Goal: Task Accomplishment & Management: Manage account settings

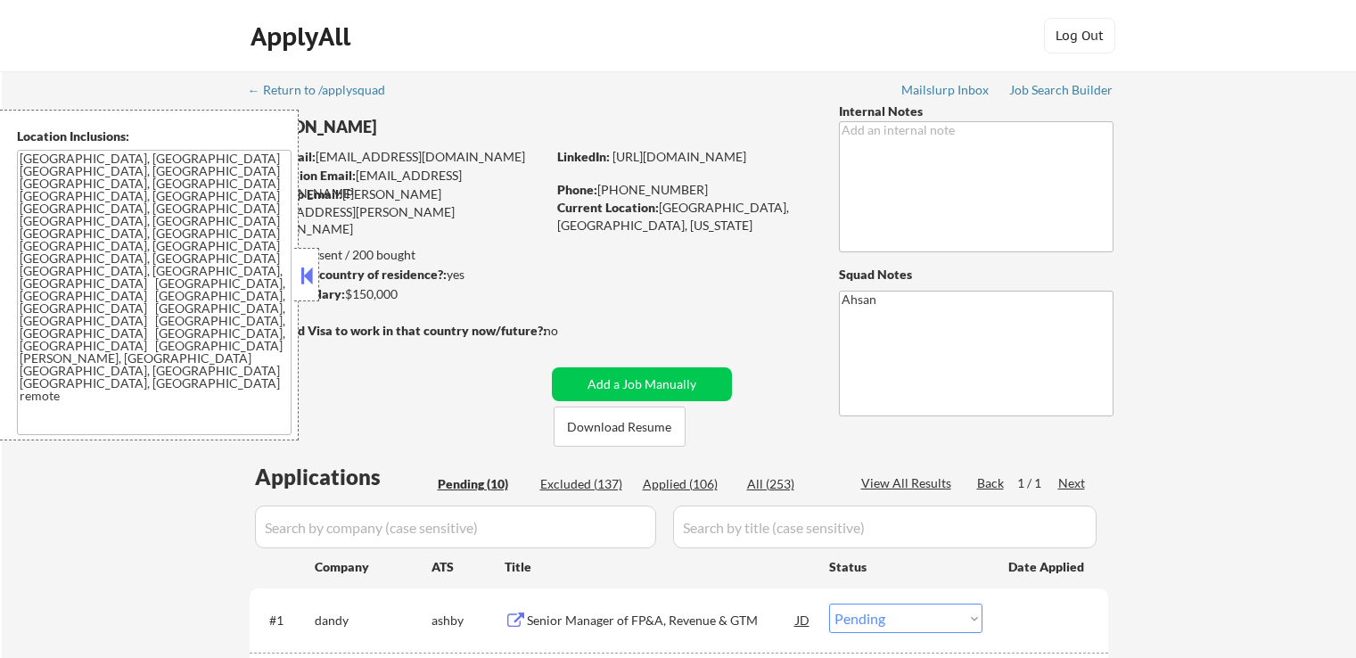
select select ""pending""
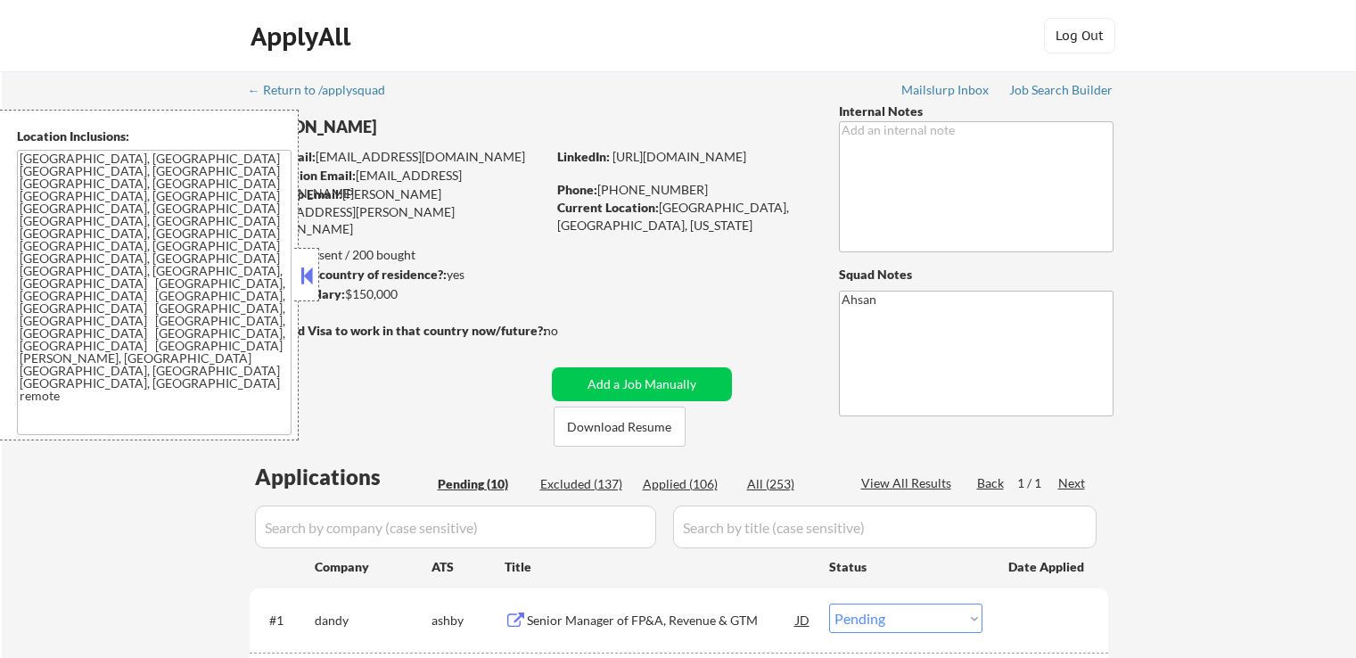
select select ""pending""
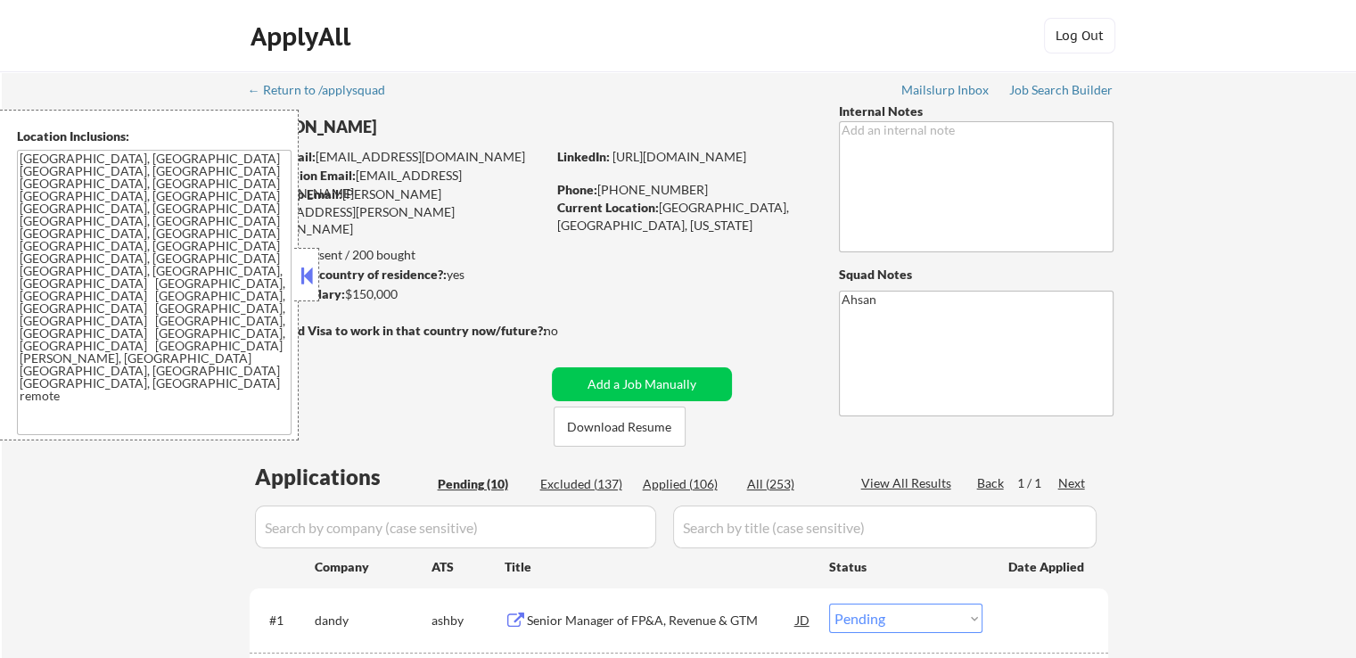
drag, startPoint x: 135, startPoint y: 511, endPoint x: 275, endPoint y: 456, distance: 150.2
click at [300, 266] on button at bounding box center [307, 275] width 20 height 27
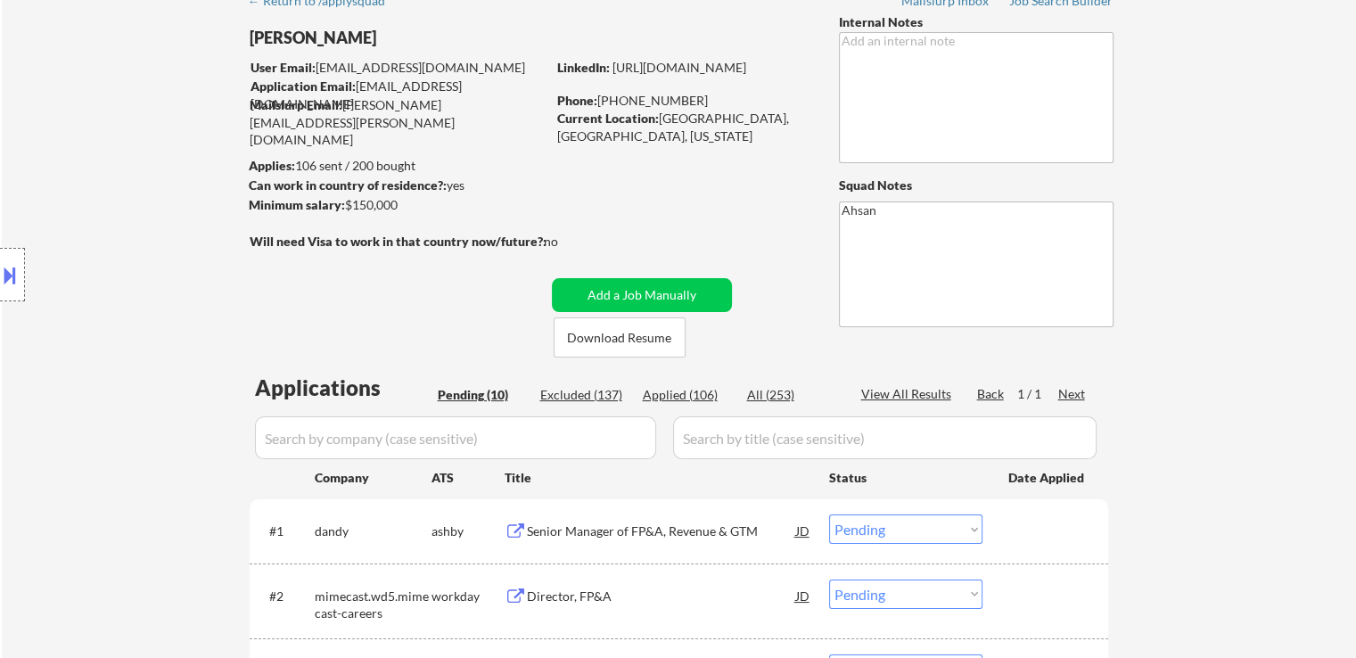
click at [182, 289] on div "Location Inclusions: [GEOGRAPHIC_DATA], [GEOGRAPHIC_DATA] [GEOGRAPHIC_DATA], [G…" at bounding box center [159, 275] width 319 height 331
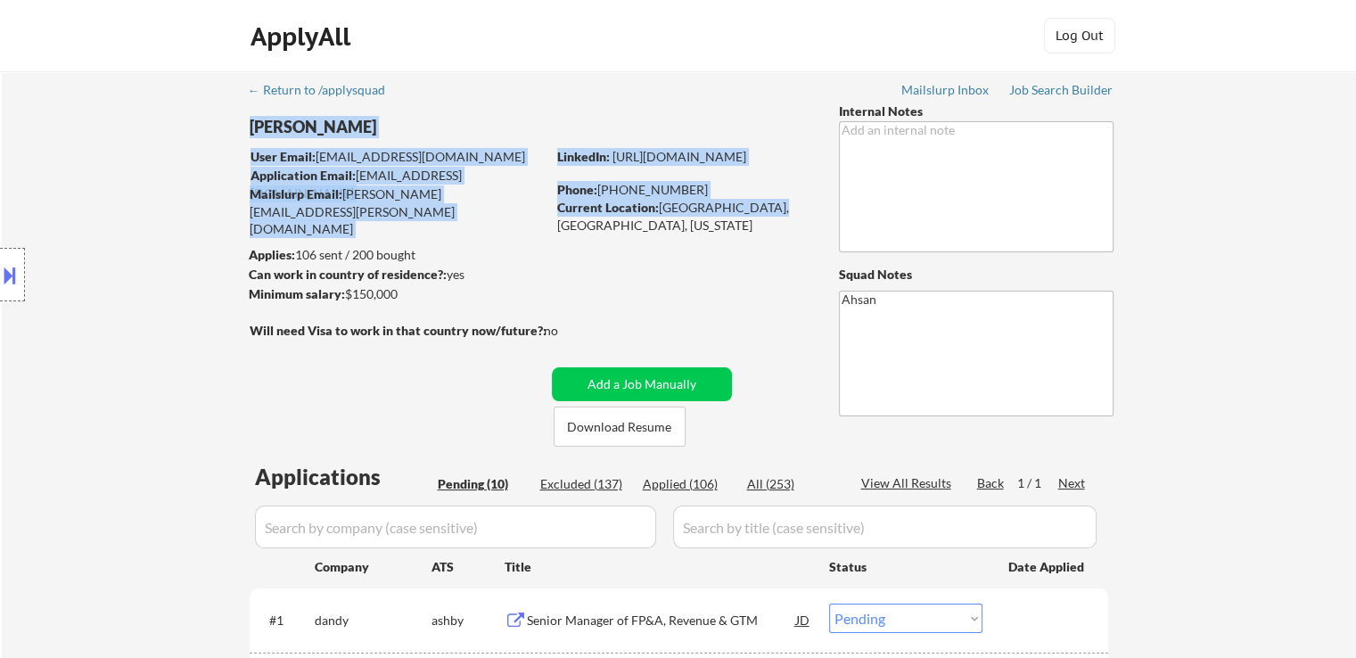
drag, startPoint x: 642, startPoint y: 215, endPoint x: 587, endPoint y: 224, distance: 56.0
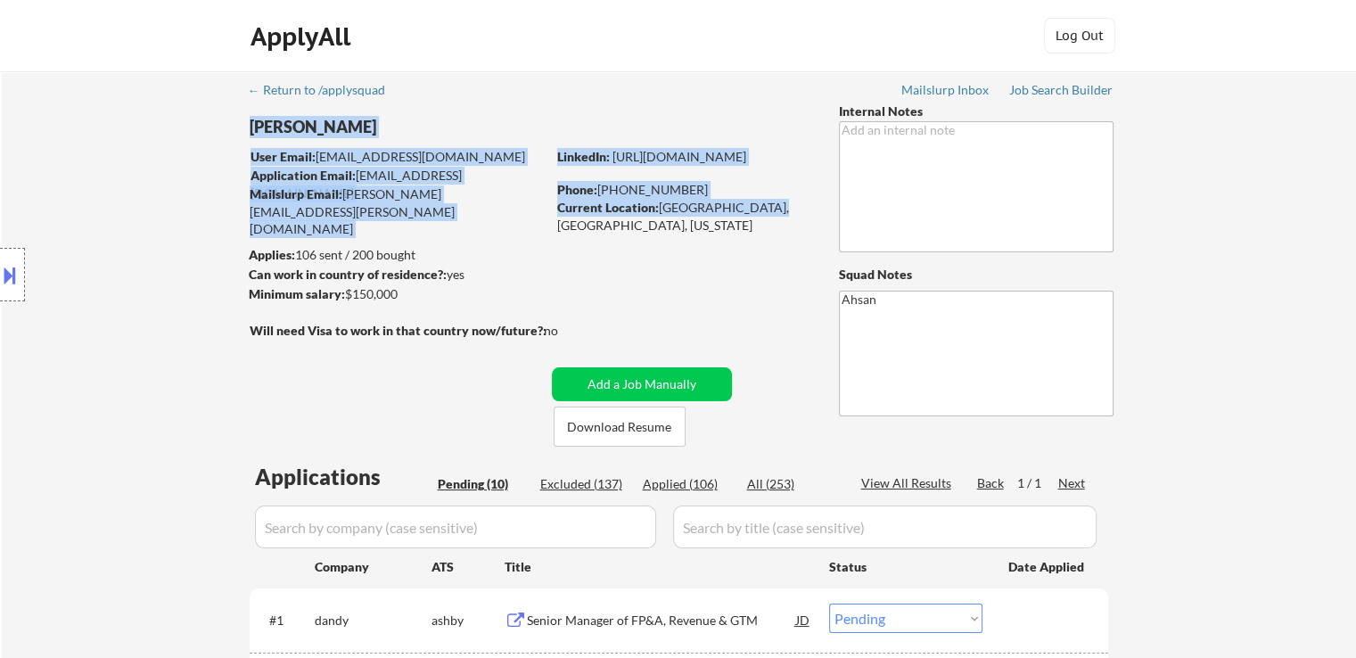
drag, startPoint x: 730, startPoint y: 212, endPoint x: 488, endPoint y: 210, distance: 242.5
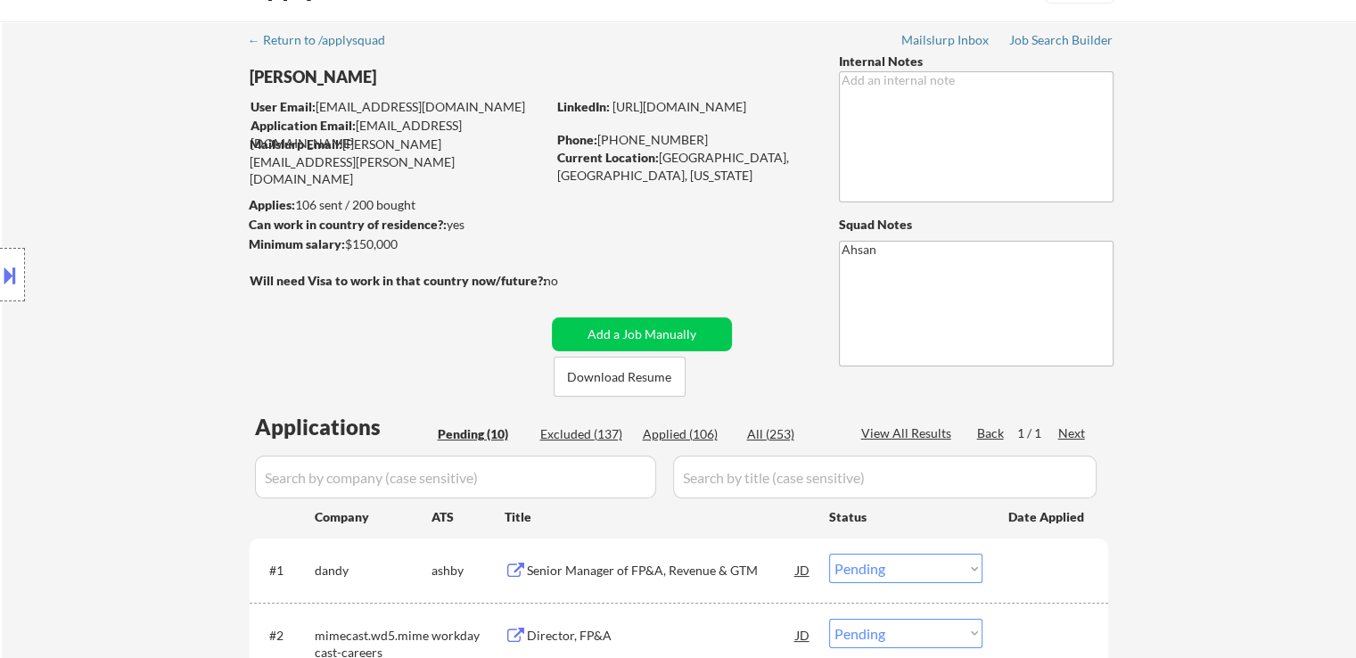
scroll to position [89, 0]
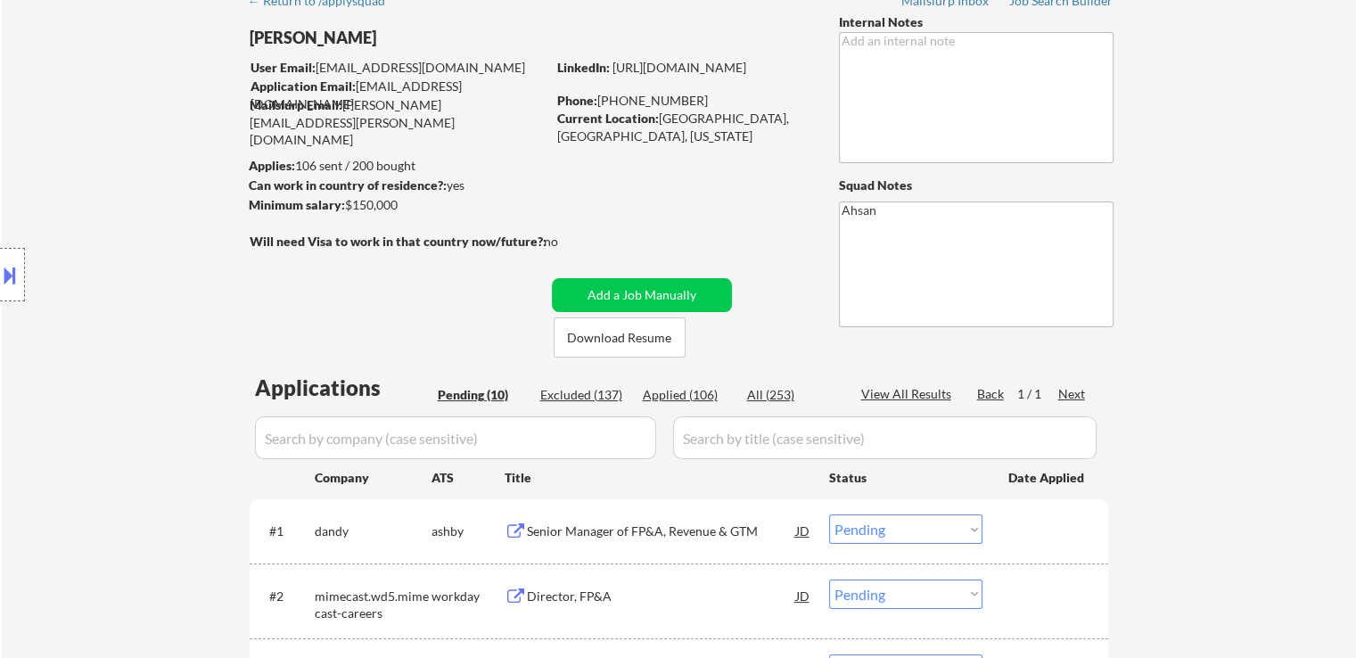
click at [258, 286] on div "Location Inclusions: [GEOGRAPHIC_DATA], [GEOGRAPHIC_DATA] [GEOGRAPHIC_DATA], [G…" at bounding box center [159, 275] width 319 height 331
click at [731, 197] on div "← Return to /applysquad Mailslurp Inbox Job Search Builder [PERSON_NAME] User E…" at bounding box center [679, 621] width 890 height 1279
drag, startPoint x: 454, startPoint y: 62, endPoint x: 332, endPoint y: 50, distance: 122.7
click at [332, 50] on div "[PERSON_NAME] User Email: [EMAIL_ADDRESS][DOMAIN_NAME] Application Email: [EMAI…" at bounding box center [540, 185] width 583 height 344
click at [320, 63] on div "User Email: [EMAIL_ADDRESS][DOMAIN_NAME]" at bounding box center [398, 68] width 295 height 18
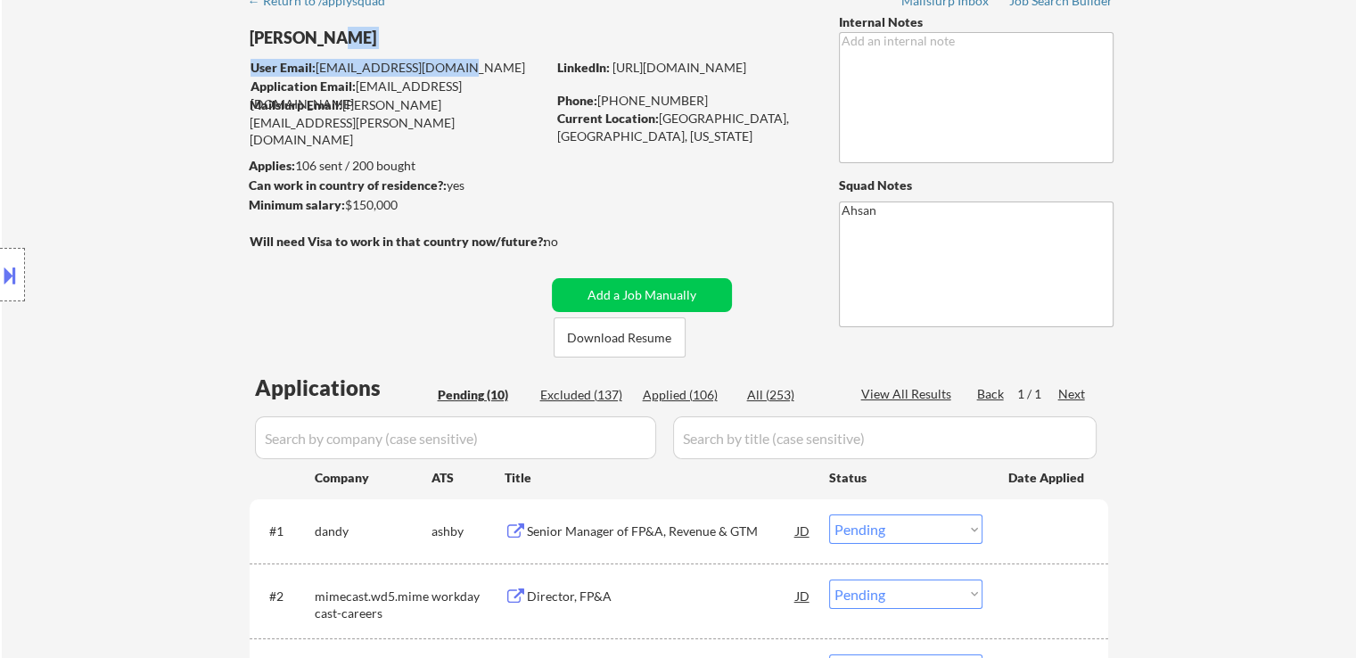
drag, startPoint x: 321, startPoint y: 70, endPoint x: 349, endPoint y: 69, distance: 28.5
click at [323, 69] on div "User Email: [EMAIL_ADDRESS][DOMAIN_NAME]" at bounding box center [398, 68] width 295 height 18
click at [462, 69] on div "User Email: [EMAIL_ADDRESS][DOMAIN_NAME]" at bounding box center [398, 68] width 295 height 18
drag, startPoint x: 318, startPoint y: 68, endPoint x: 452, endPoint y: 71, distance: 133.8
click at [452, 71] on div "User Email: [EMAIL_ADDRESS][DOMAIN_NAME]" at bounding box center [398, 68] width 295 height 18
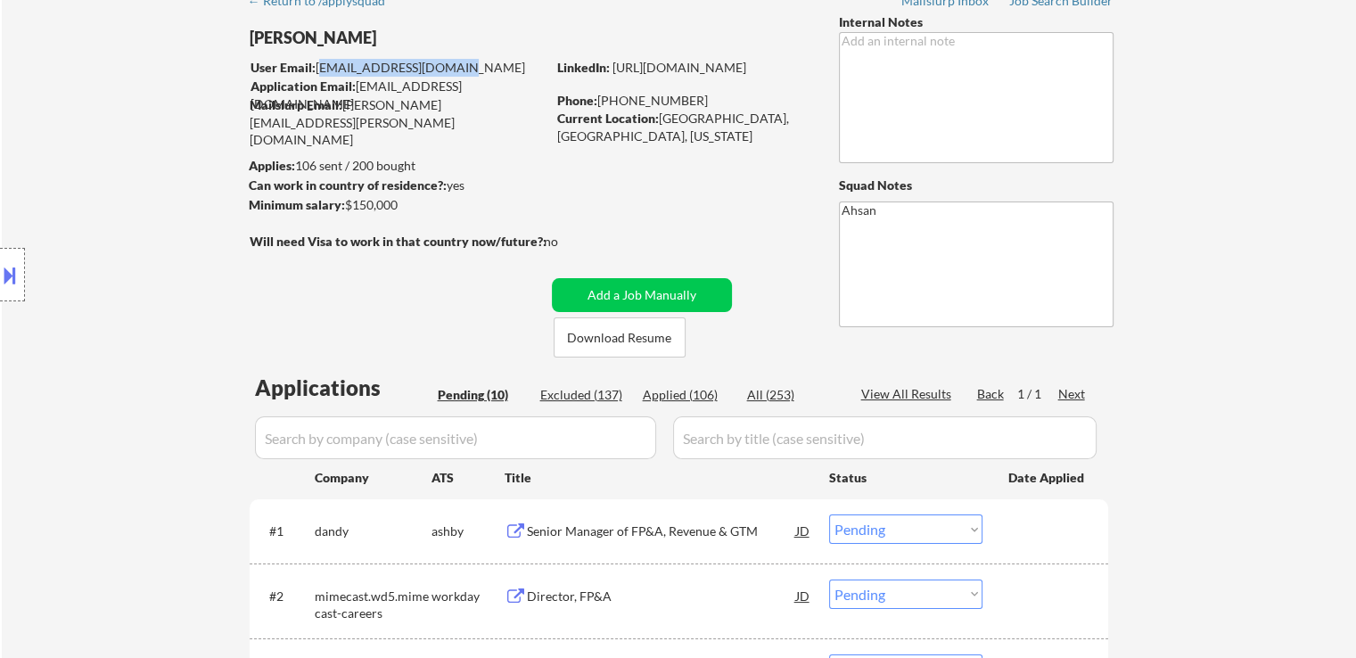
copy div "[EMAIL_ADDRESS][DOMAIN_NAME]"
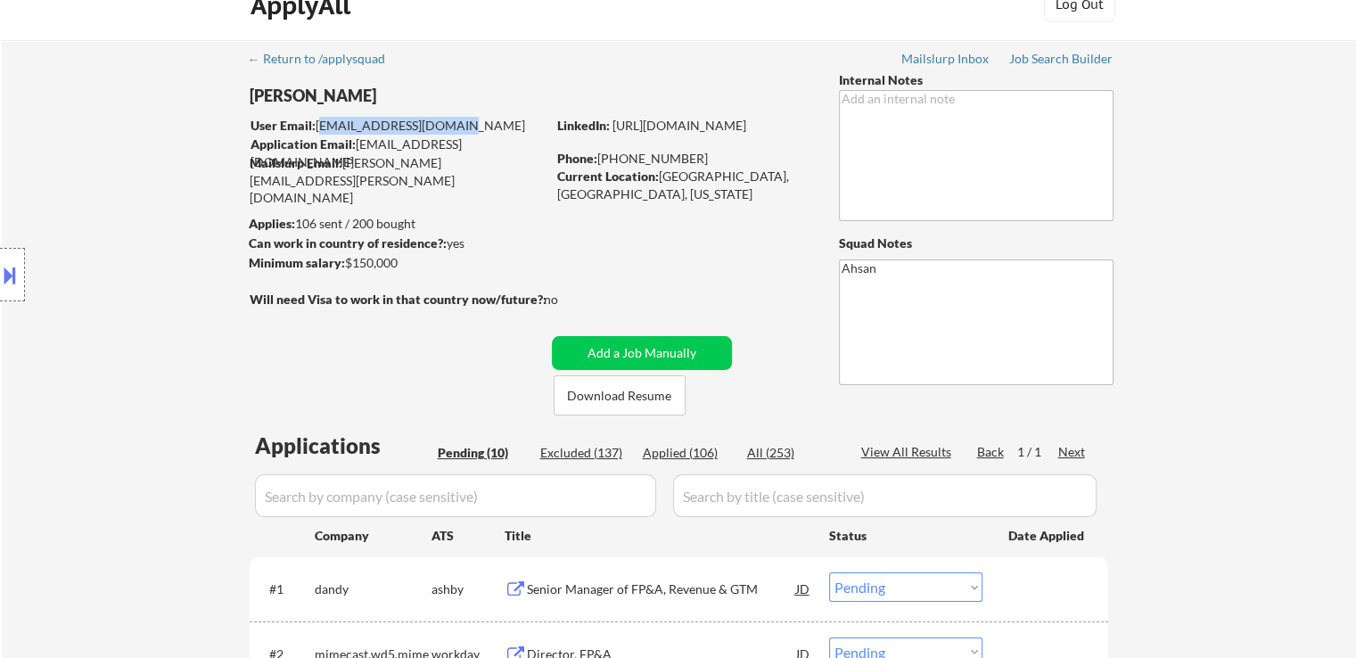
scroll to position [0, 0]
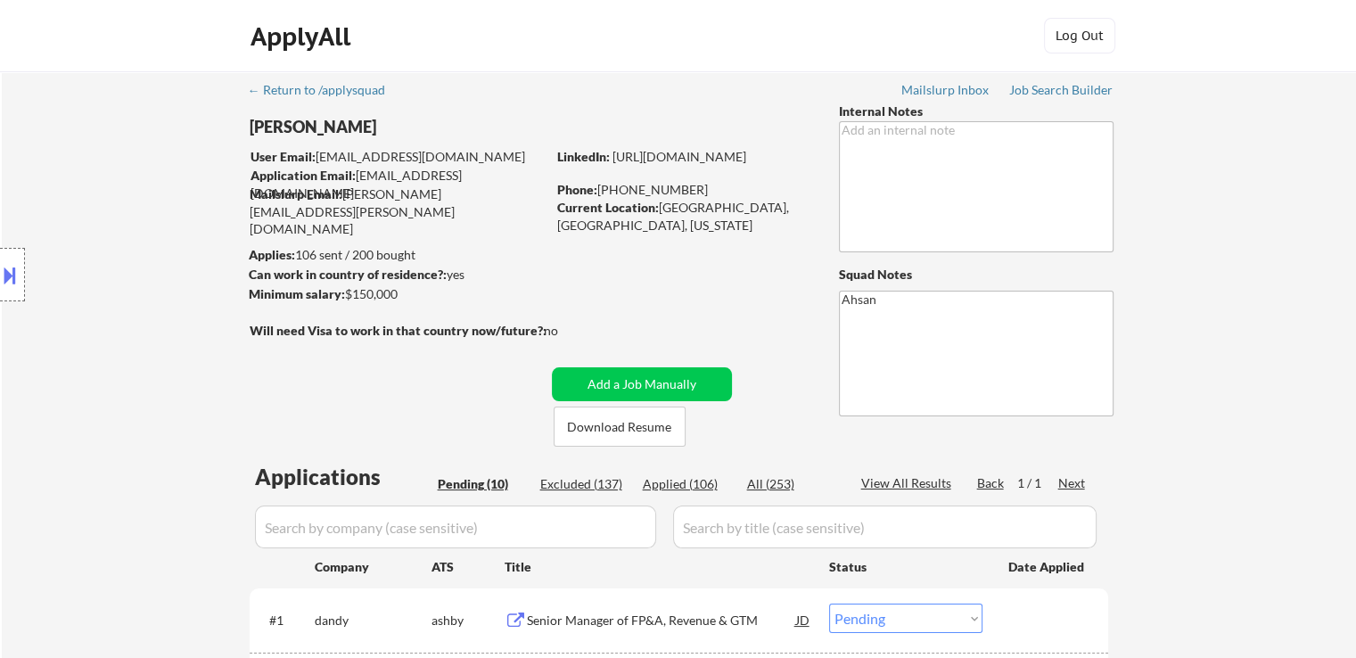
click at [163, 216] on div "Location Inclusions: [GEOGRAPHIC_DATA], [GEOGRAPHIC_DATA] [GEOGRAPHIC_DATA], [G…" at bounding box center [159, 275] width 319 height 331
drag, startPoint x: 494, startPoint y: 175, endPoint x: 395, endPoint y: 161, distance: 99.9
click at [395, 161] on div "User Email: [EMAIL_ADDRESS][DOMAIN_NAME] Application Email: [EMAIL_ADDRESS][DOM…" at bounding box center [398, 176] width 296 height 56
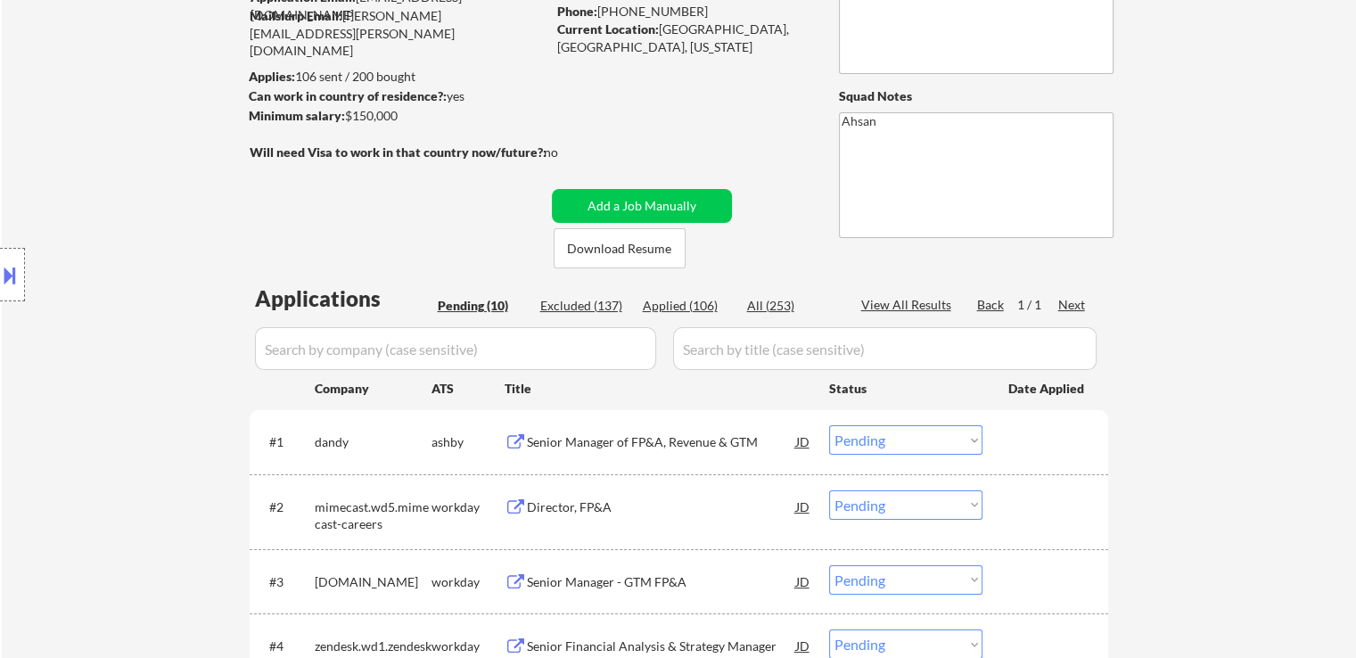
scroll to position [267, 0]
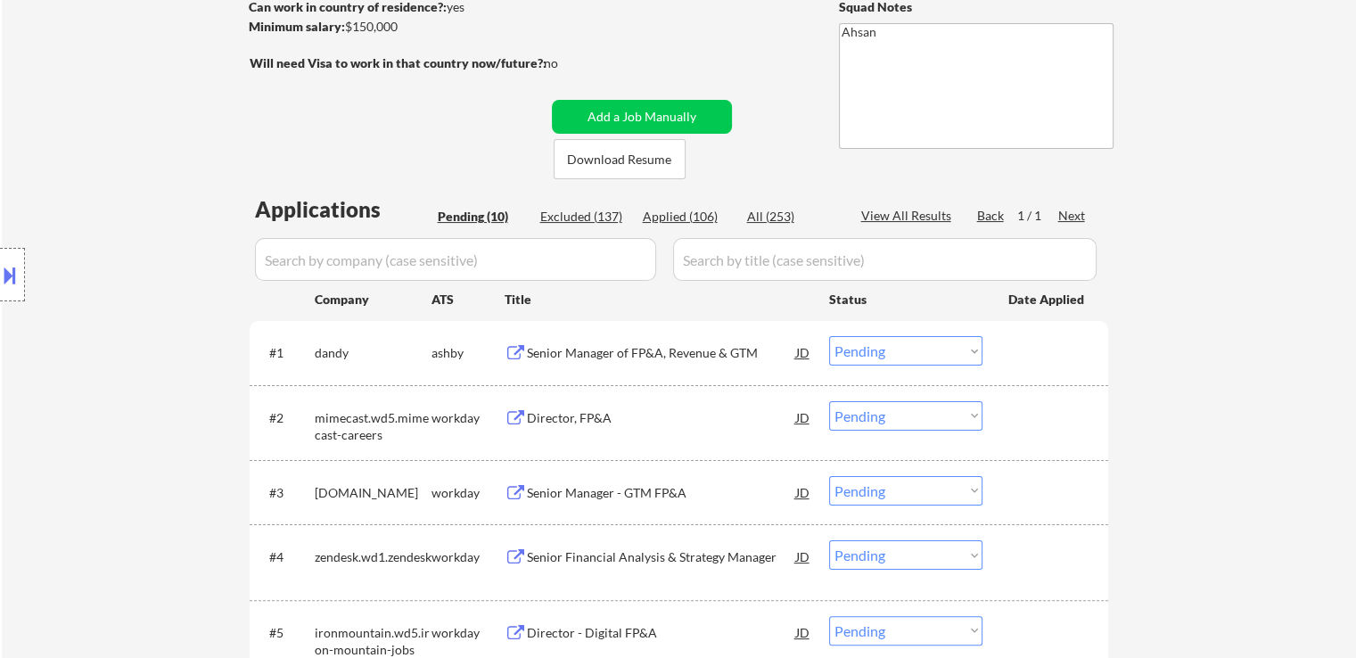
click at [624, 350] on div "Senior Manager of FP&A, Revenue & GTM" at bounding box center [661, 353] width 269 height 18
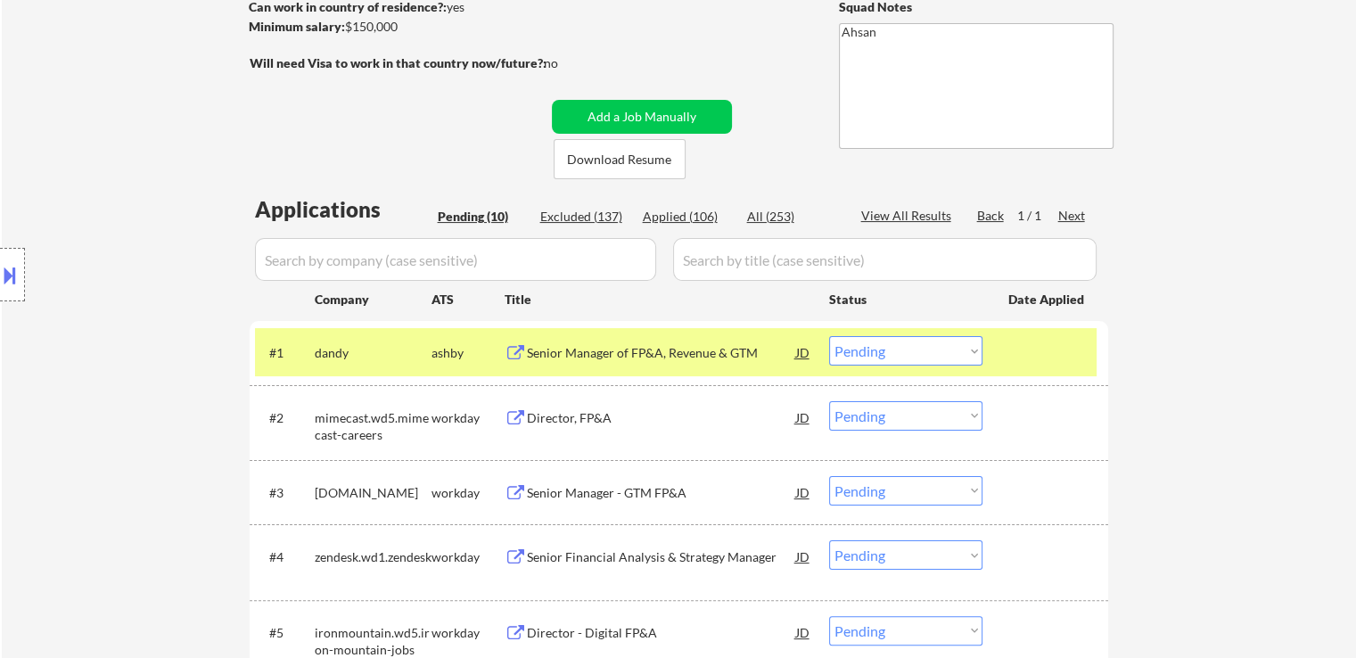
click at [601, 415] on div "Director, FP&A" at bounding box center [661, 418] width 269 height 18
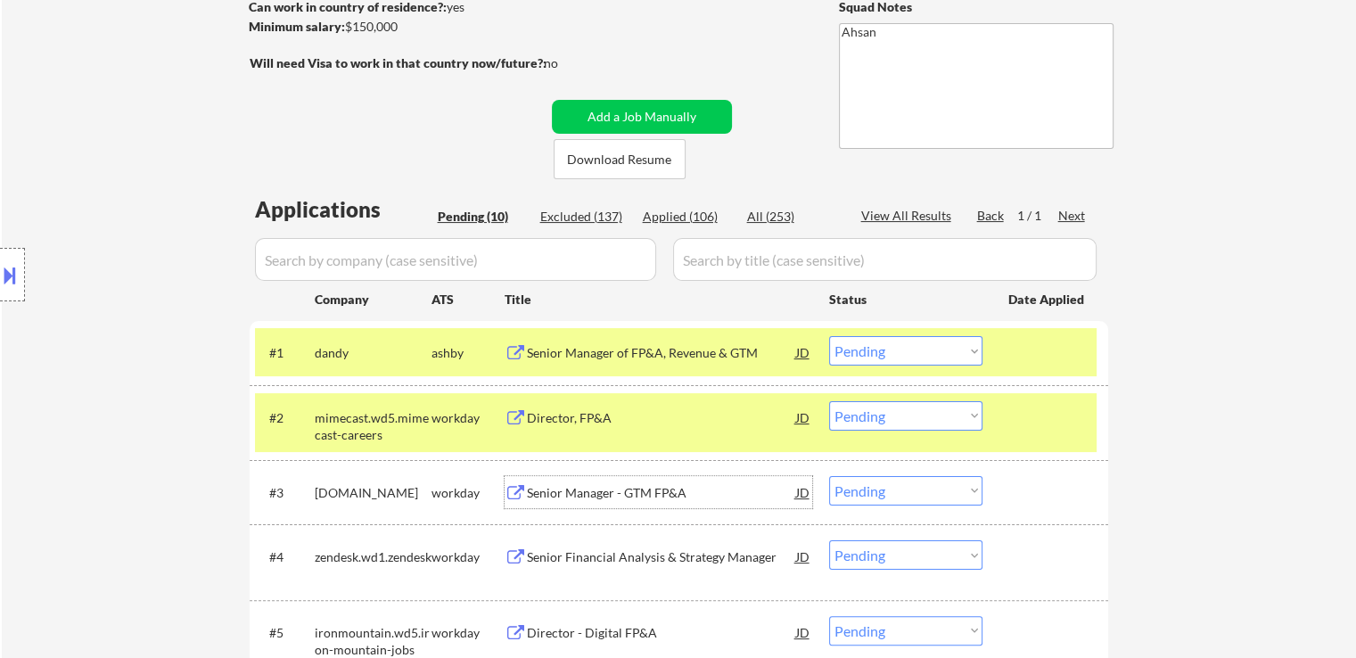
drag, startPoint x: 597, startPoint y: 483, endPoint x: 647, endPoint y: 440, distance: 66.3
click at [597, 482] on div "Senior Manager - GTM FP&A" at bounding box center [661, 492] width 269 height 32
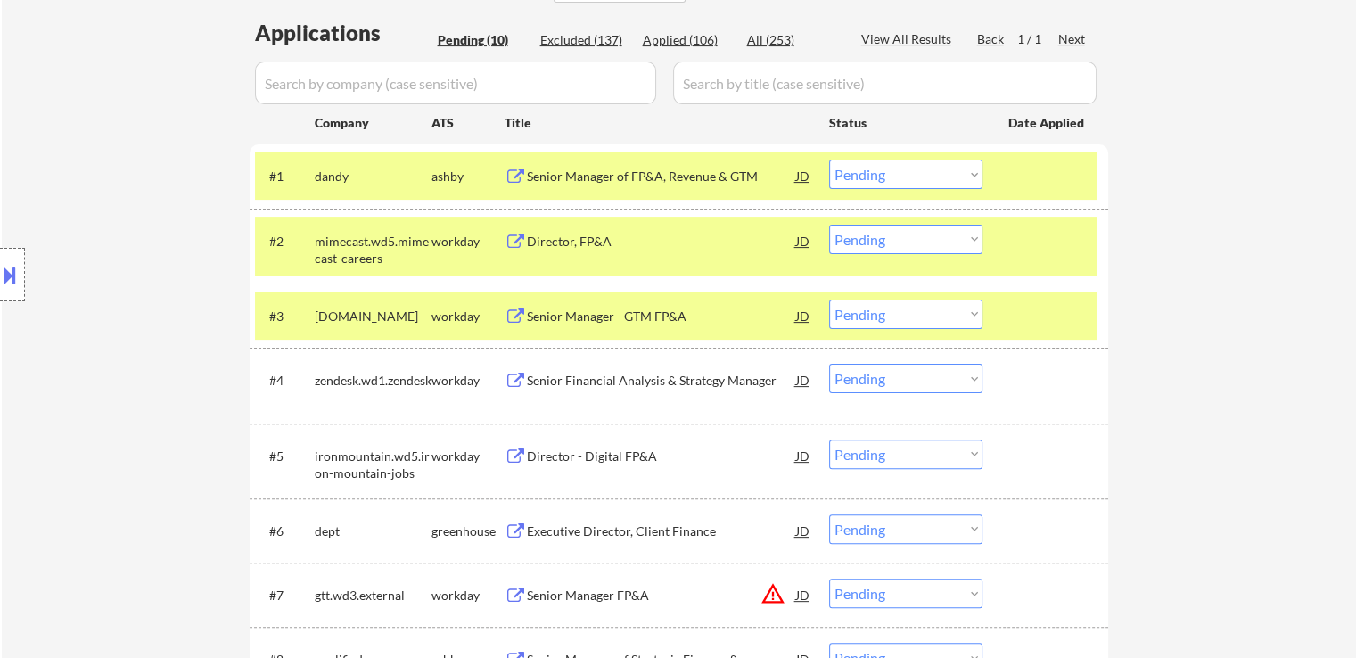
scroll to position [446, 0]
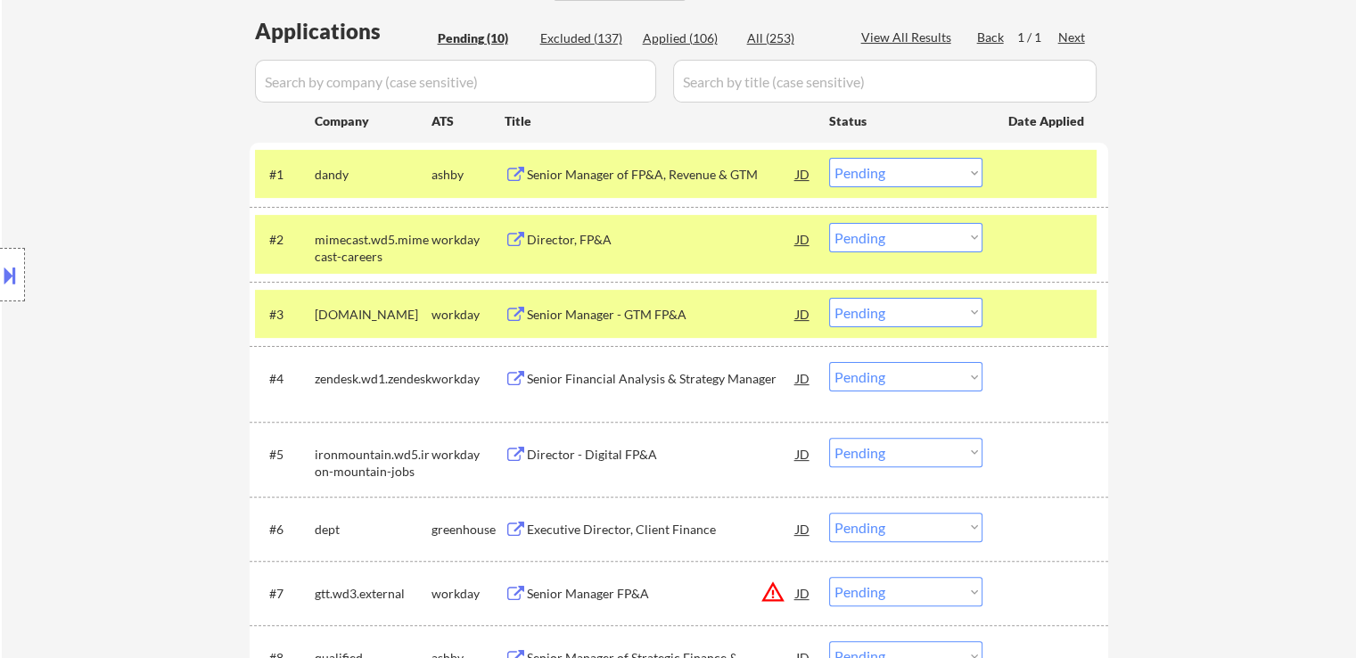
click at [629, 374] on div "Senior Financial Analysis & Strategy Manager" at bounding box center [661, 379] width 269 height 18
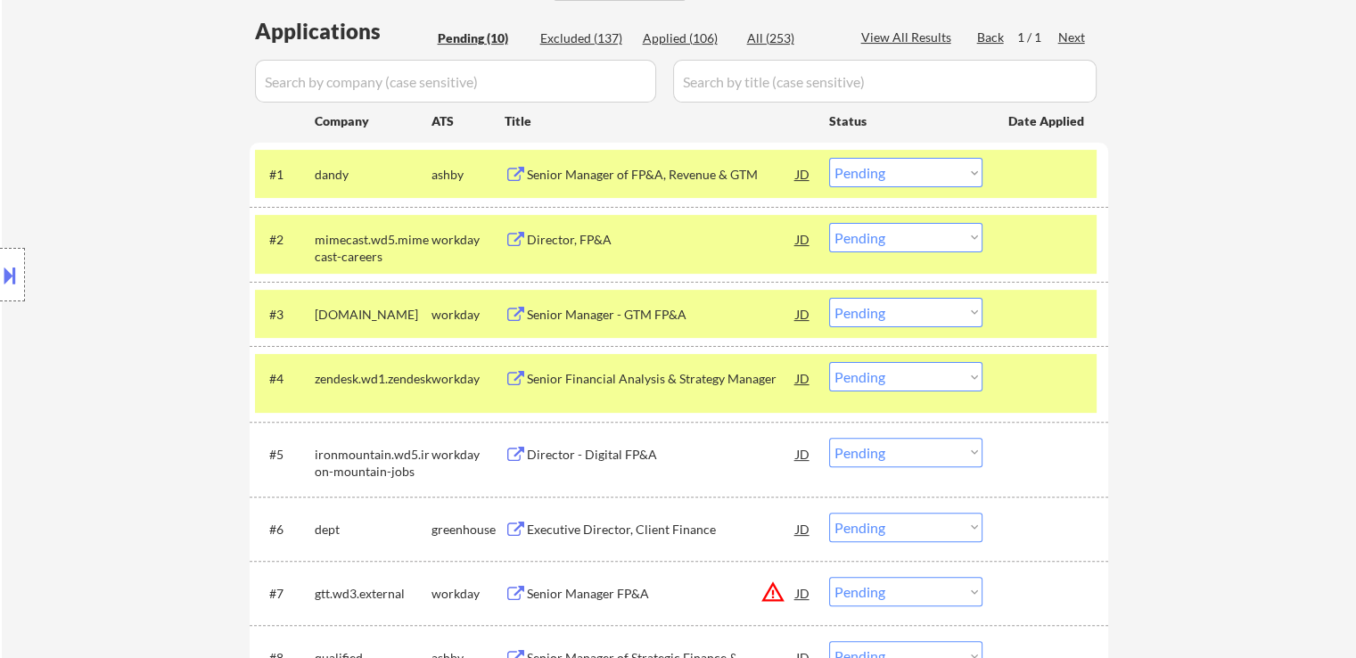
click at [588, 448] on div "Director - Digital FP&A" at bounding box center [661, 455] width 269 height 18
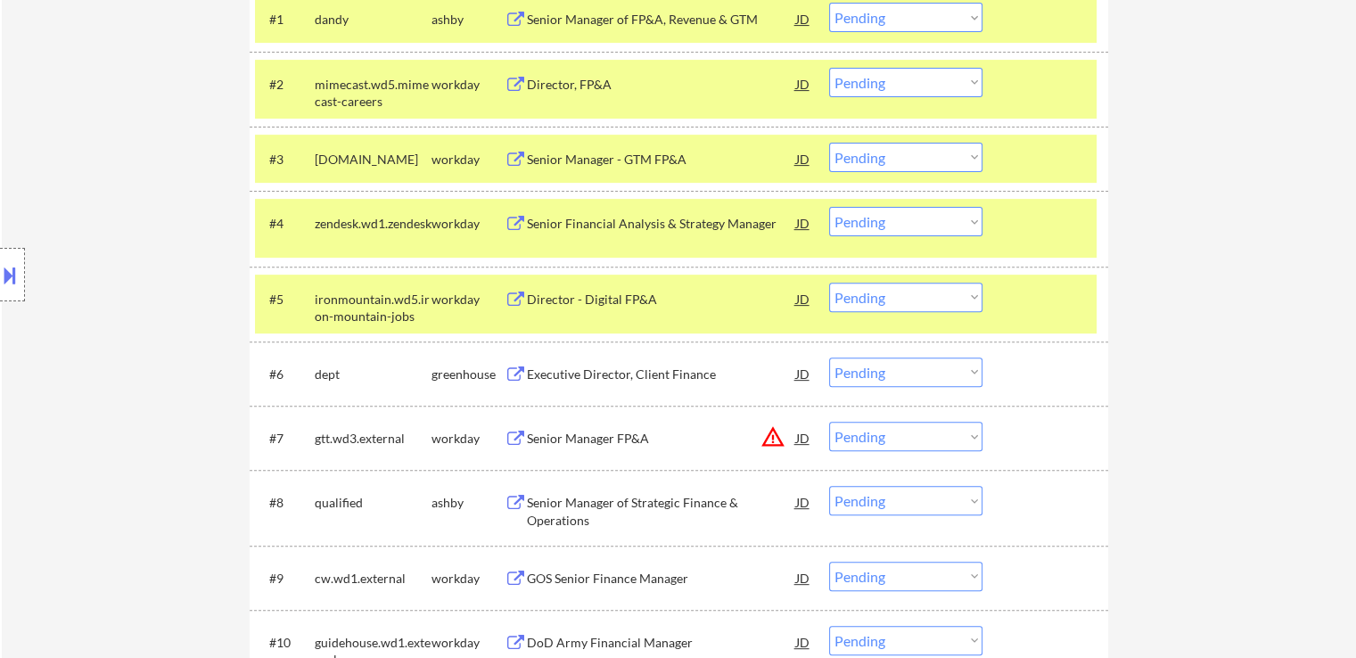
scroll to position [624, 0]
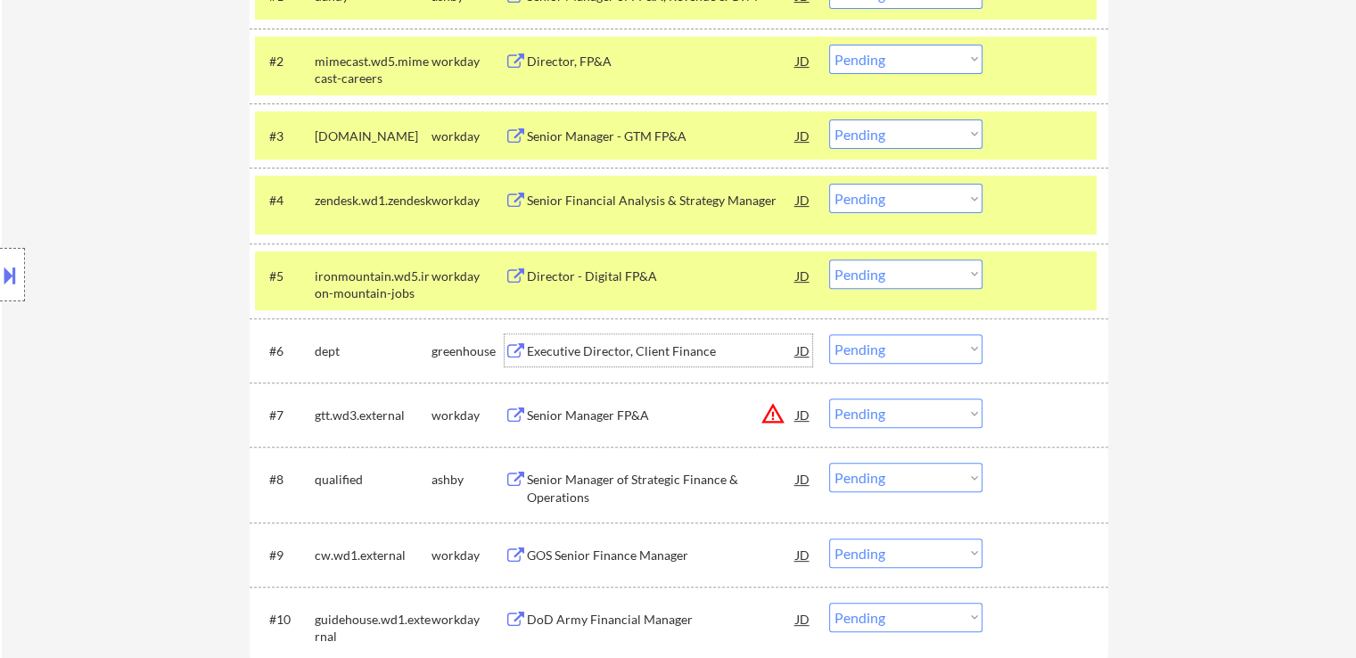
click at [605, 354] on div "Executive Director, Client Finance" at bounding box center [661, 351] width 269 height 18
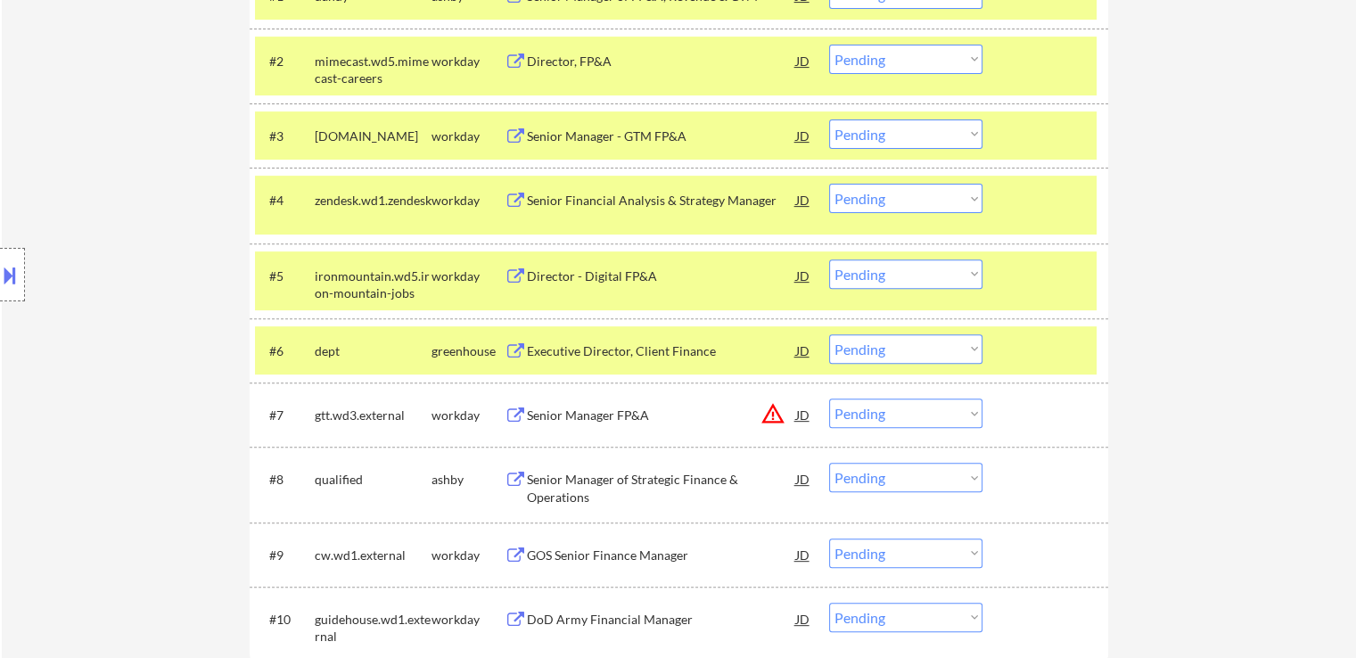
click at [767, 420] on button "warning_amber" at bounding box center [773, 413] width 25 height 25
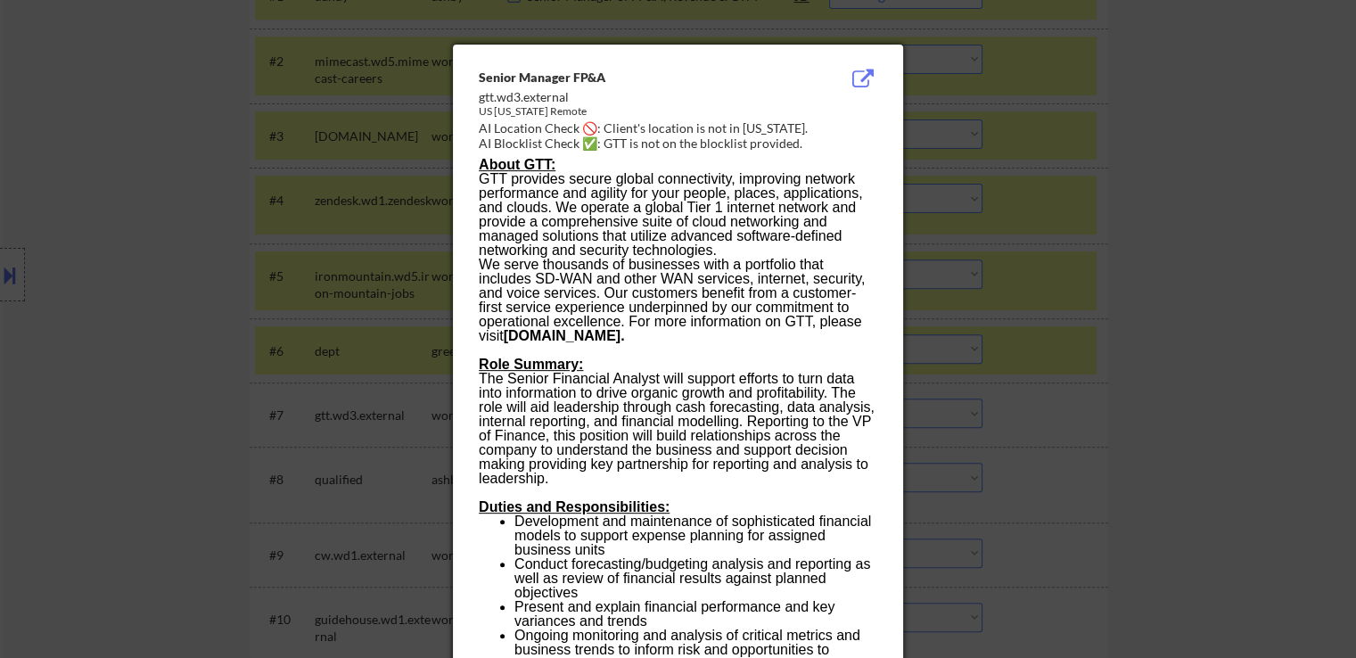
click at [1127, 341] on div at bounding box center [678, 329] width 1356 height 658
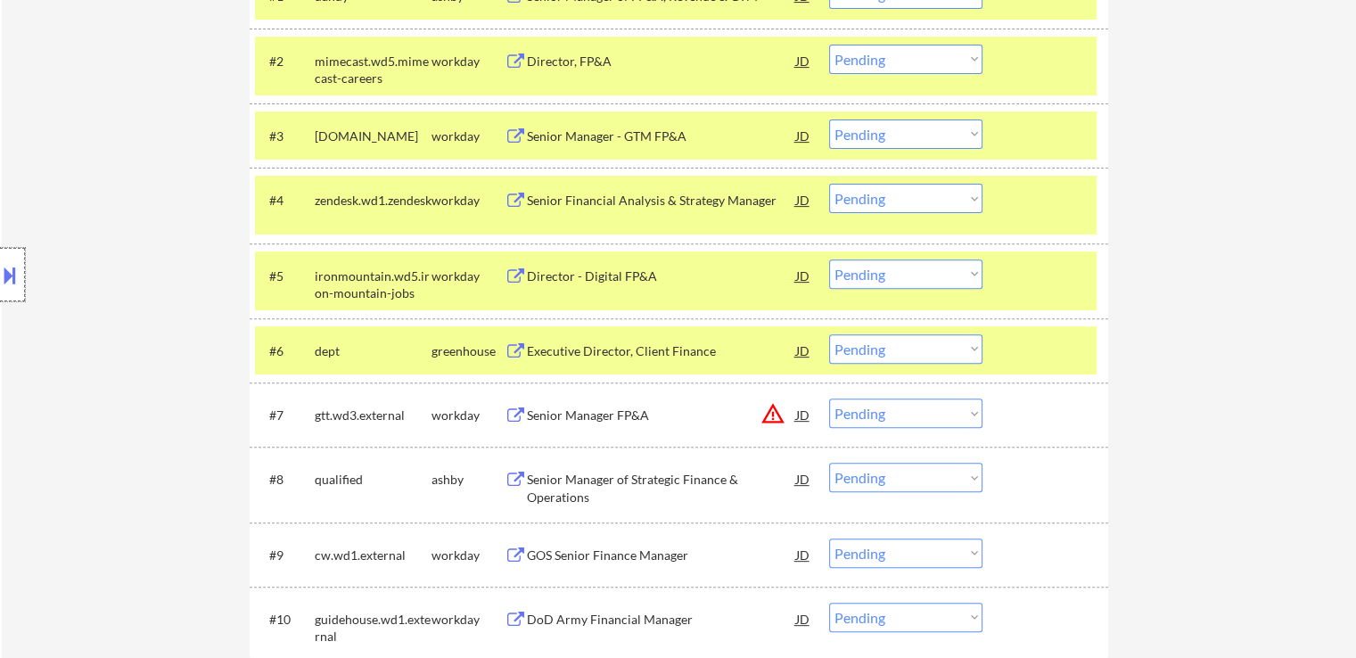
click at [0, 256] on div at bounding box center [12, 274] width 25 height 53
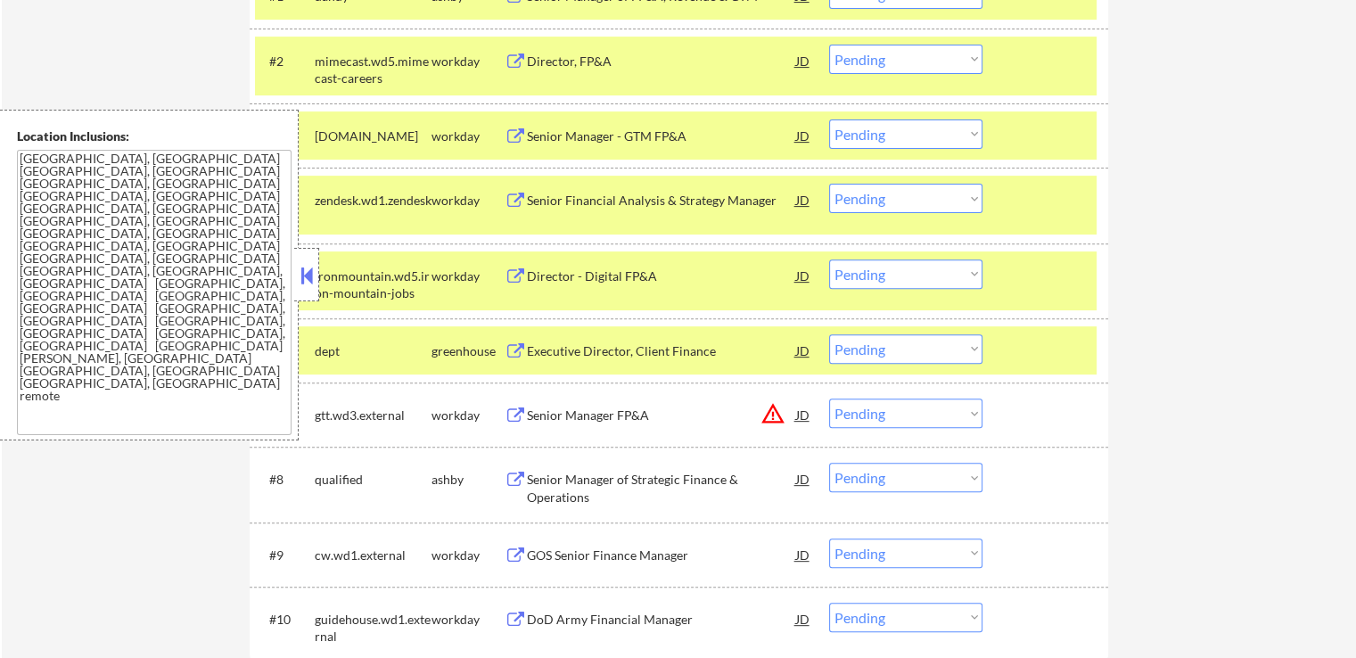
click at [308, 267] on button at bounding box center [307, 275] width 20 height 27
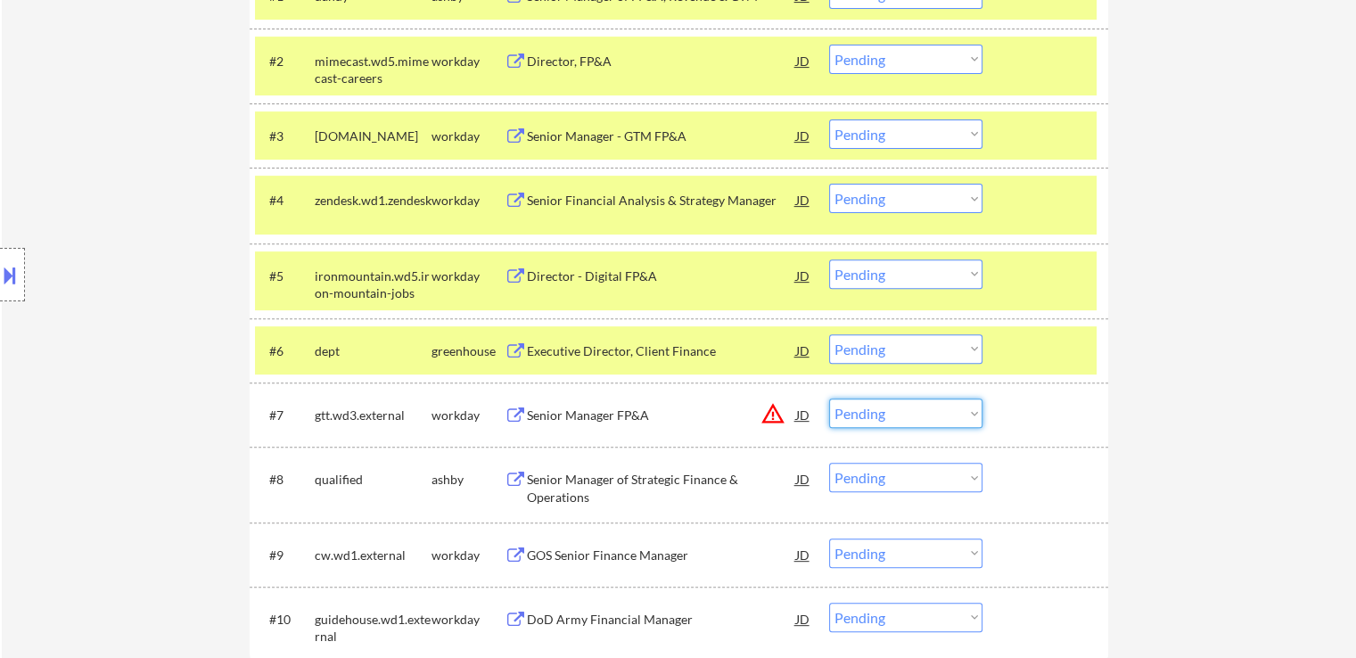
click at [865, 406] on select "Choose an option... Pending Applied Excluded (Questions) Excluded (Expired) Exc…" at bounding box center [905, 413] width 153 height 29
click at [829, 399] on select "Choose an option... Pending Applied Excluded (Questions) Excluded (Expired) Exc…" at bounding box center [905, 413] width 153 height 29
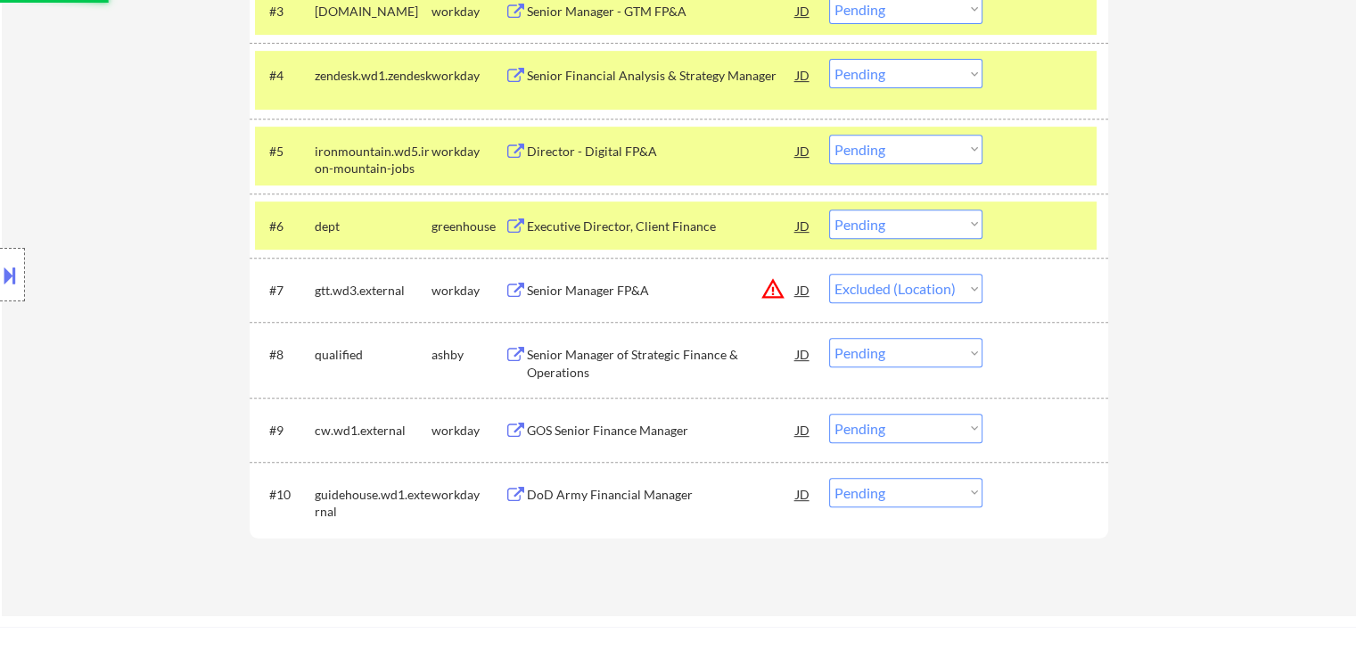
scroll to position [802, 0]
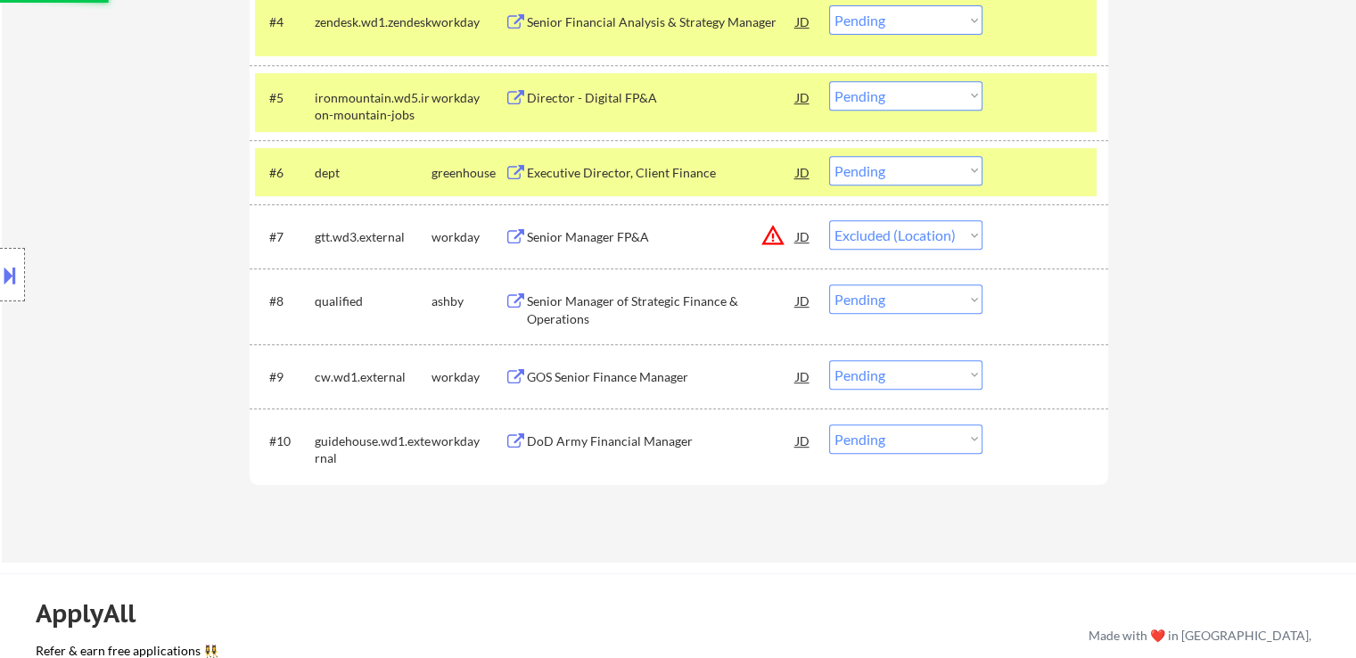
click at [599, 307] on div "Senior Manager of Strategic Finance & Operations" at bounding box center [661, 309] width 269 height 35
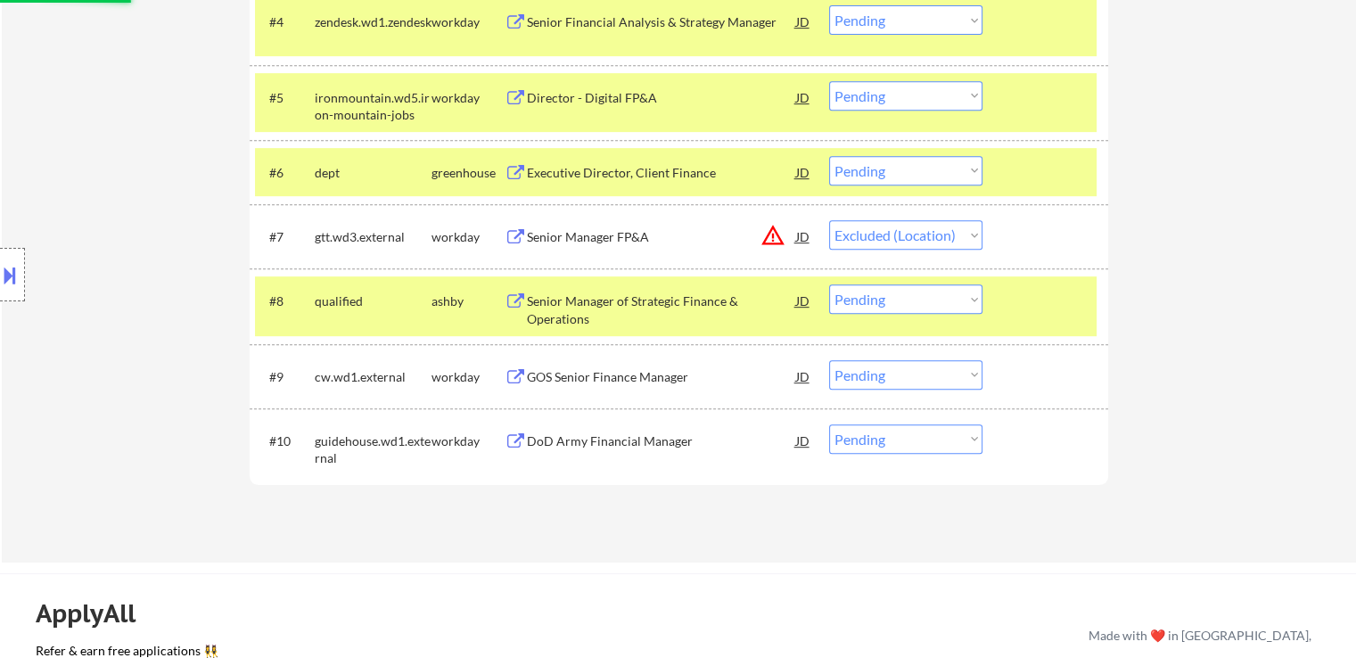
click at [606, 358] on div "#9 cw.wd1.external workday GOS Senior Finance Manager [PERSON_NAME] an option..…" at bounding box center [676, 376] width 842 height 48
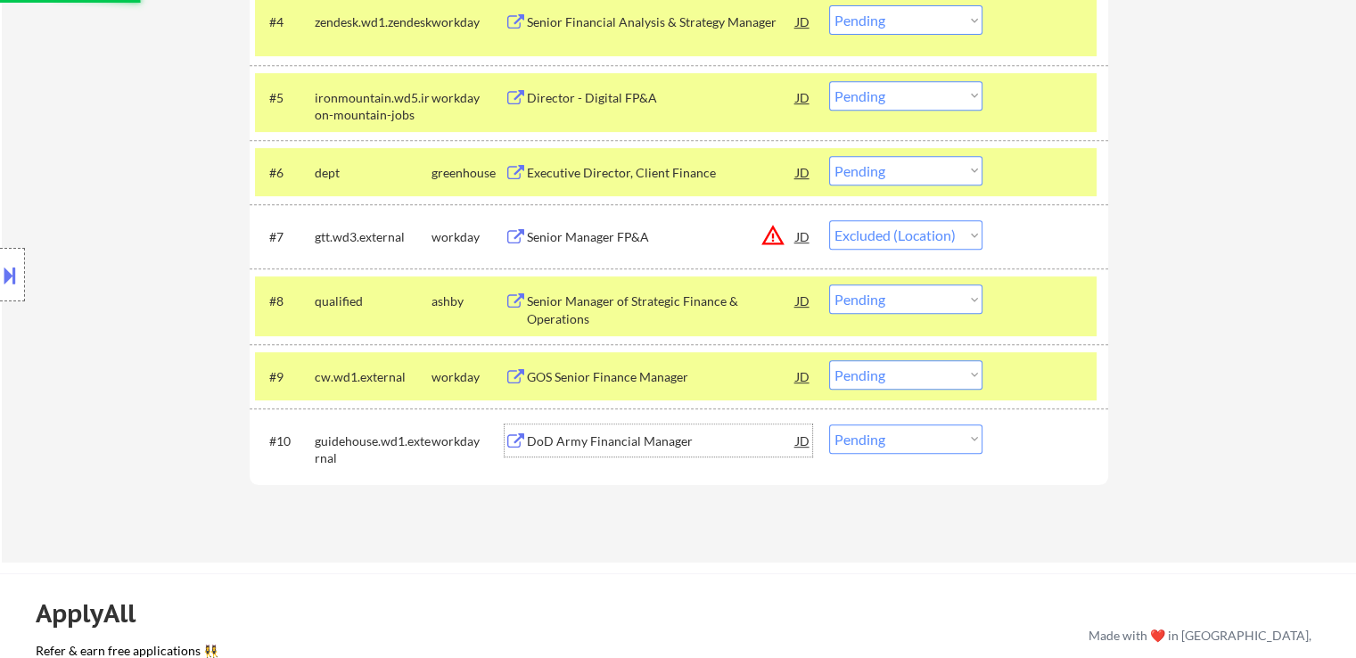
click at [600, 435] on div "DoD Army Financial Manager" at bounding box center [661, 441] width 269 height 18
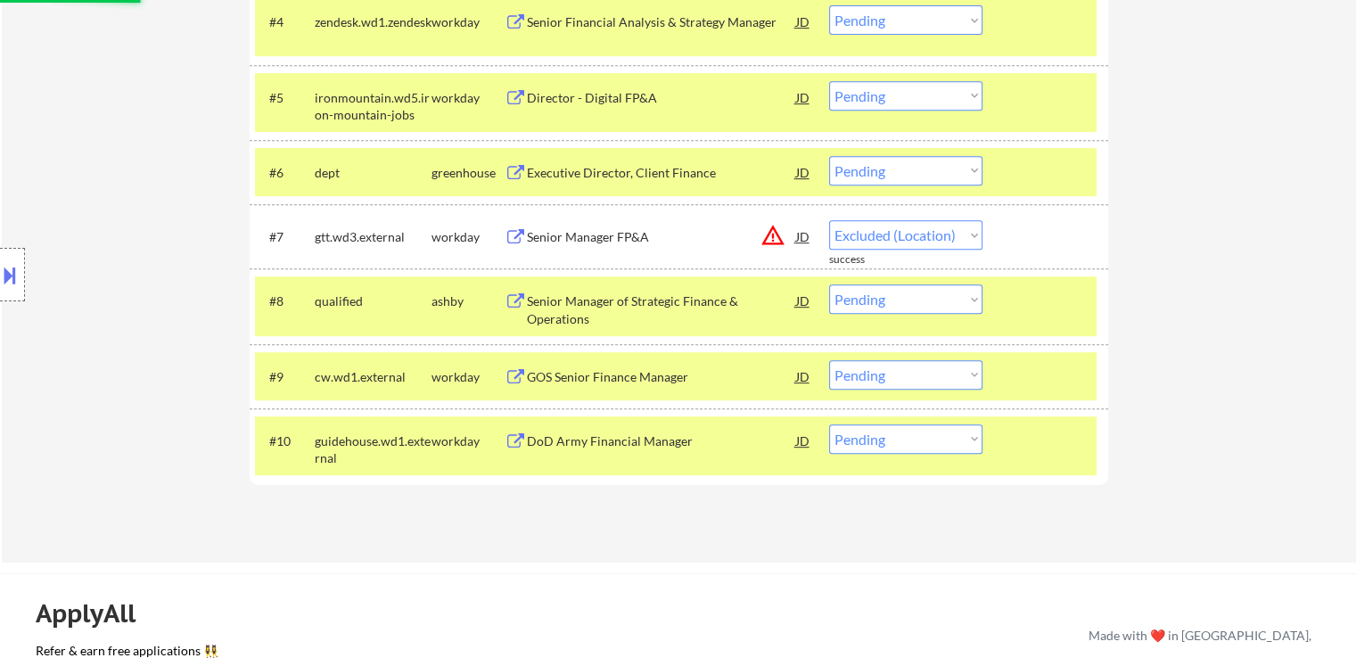
select select ""pending""
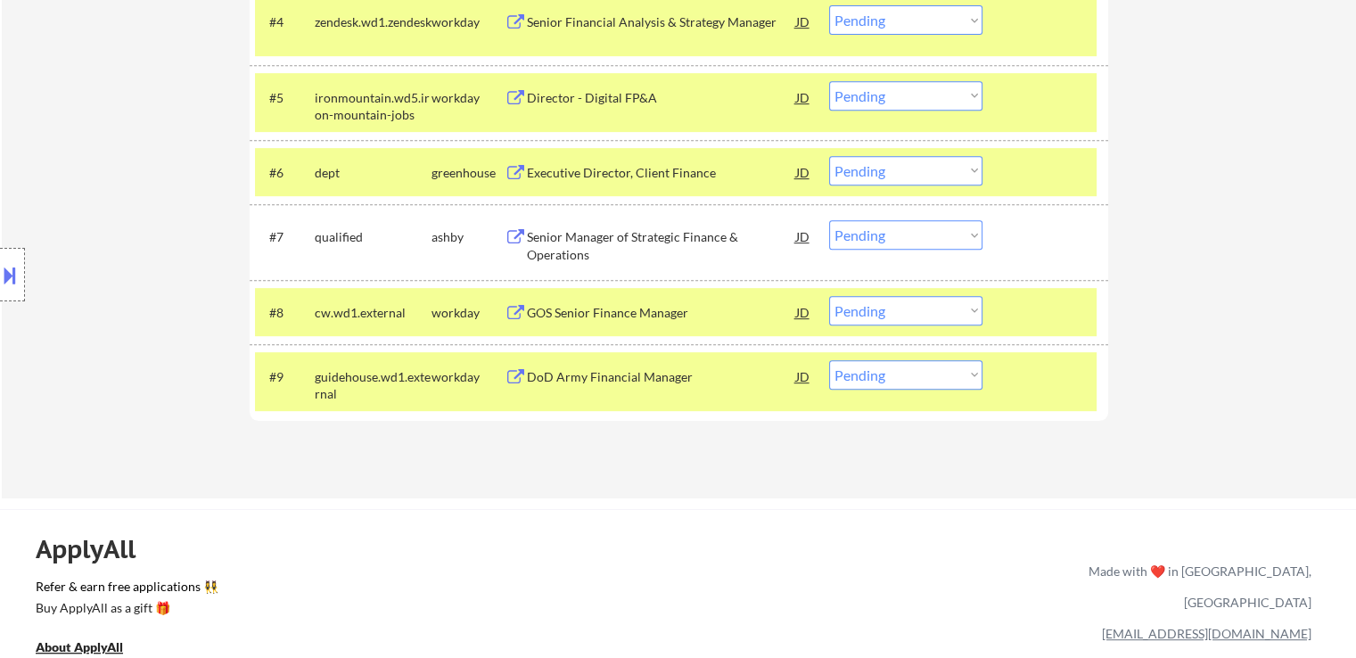
scroll to position [356, 0]
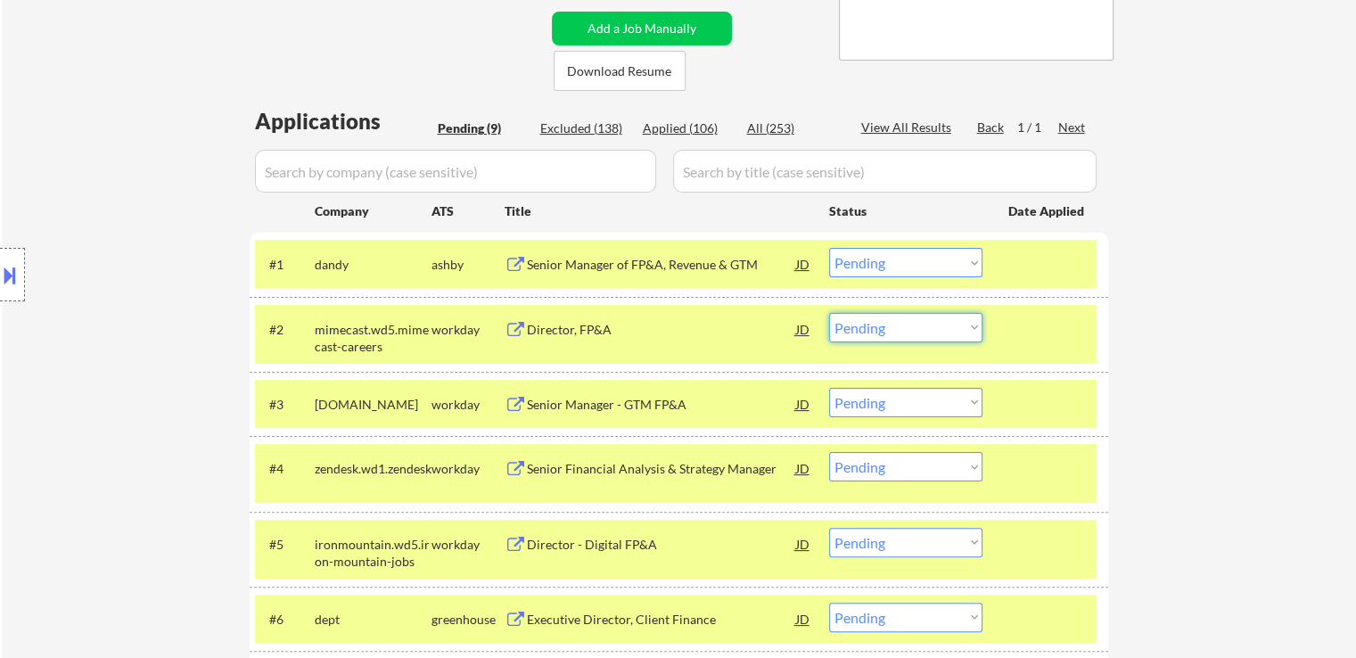
drag, startPoint x: 873, startPoint y: 322, endPoint x: 872, endPoint y: 338, distance: 16.1
click at [872, 331] on select "Choose an option... Pending Applied Excluded (Questions) Excluded (Expired) Exc…" at bounding box center [905, 327] width 153 height 29
click at [829, 313] on select "Choose an option... Pending Applied Excluded (Questions) Excluded (Expired) Exc…" at bounding box center [905, 327] width 153 height 29
select select ""pending""
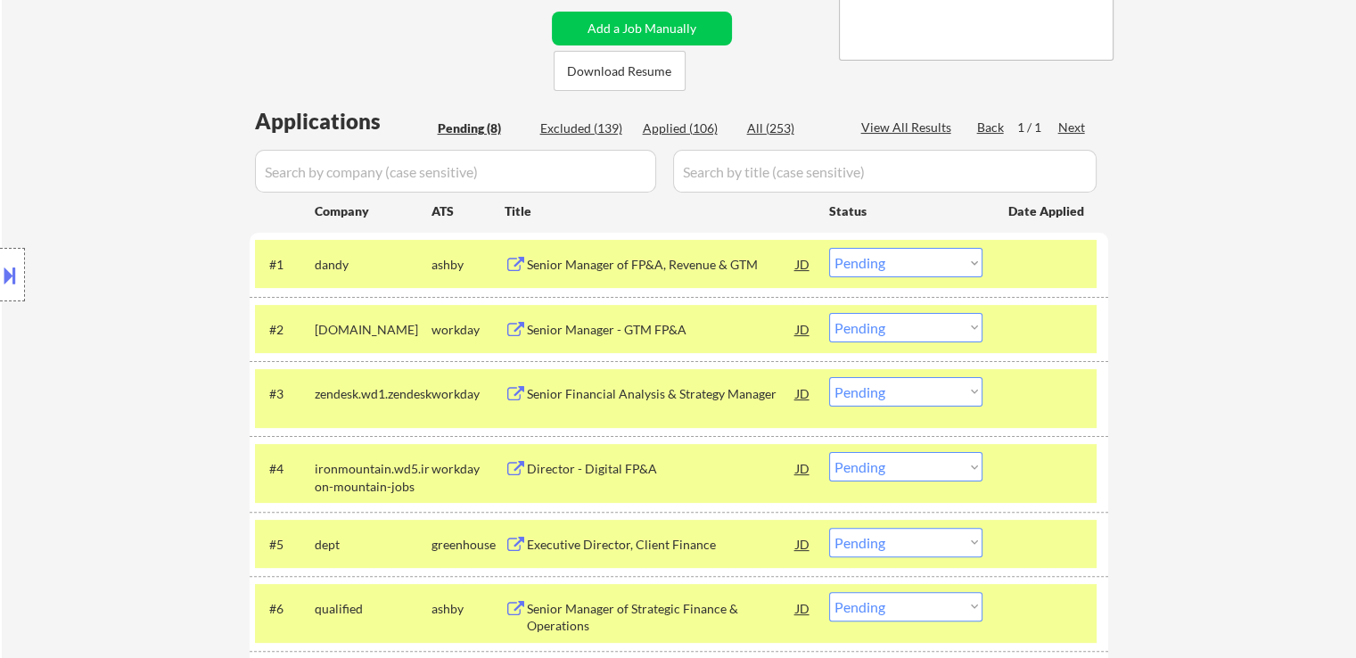
click at [595, 132] on div "Excluded (139)" at bounding box center [584, 128] width 89 height 18
select select ""excluded__other_""
select select ""excluded__expired_""
select select ""excluded""
select select ""excluded__expired_""
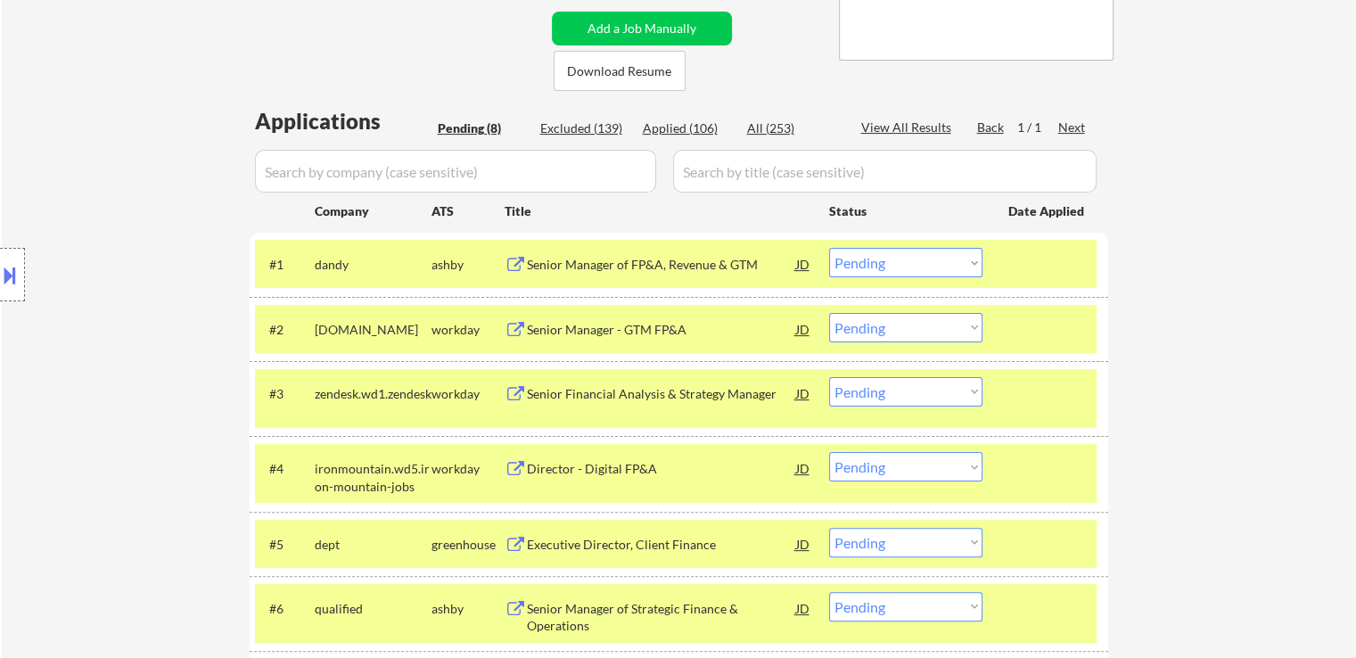
select select ""excluded__expired_""
select select ""excluded__location_""
select select ""excluded""
select select ""excluded__location_""
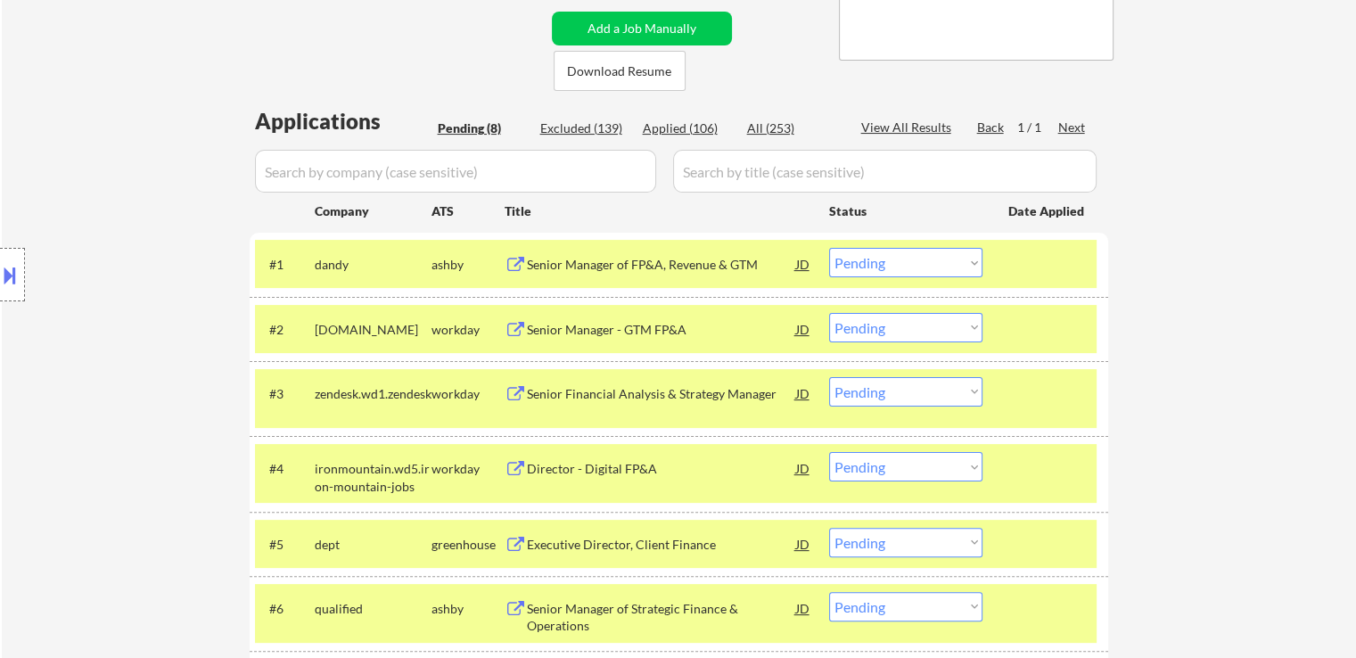
select select ""excluded""
select select ""excluded__expired_""
select select ""excluded""
select select ""excluded__other_""
select select ""excluded""
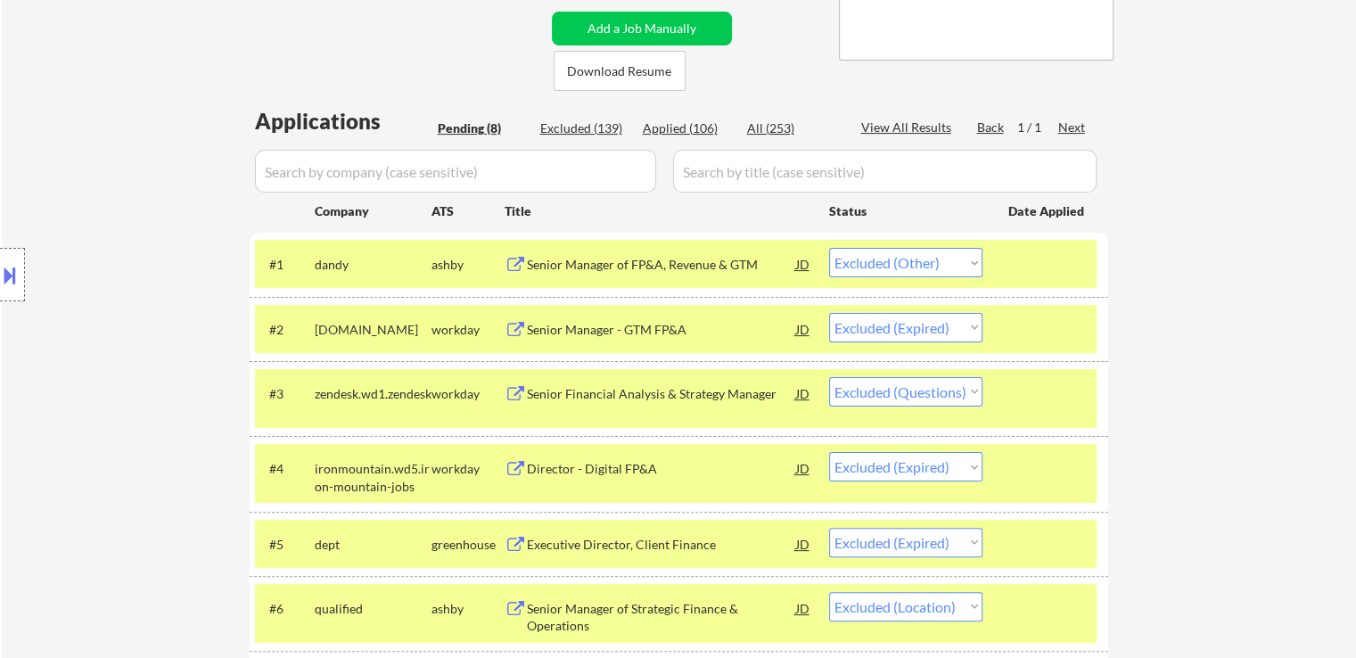
select select ""excluded__expired_""
select select ""excluded__salary_""
select select ""excluded__expired_""
select select ""excluded__location_""
select select ""excluded__expired_""
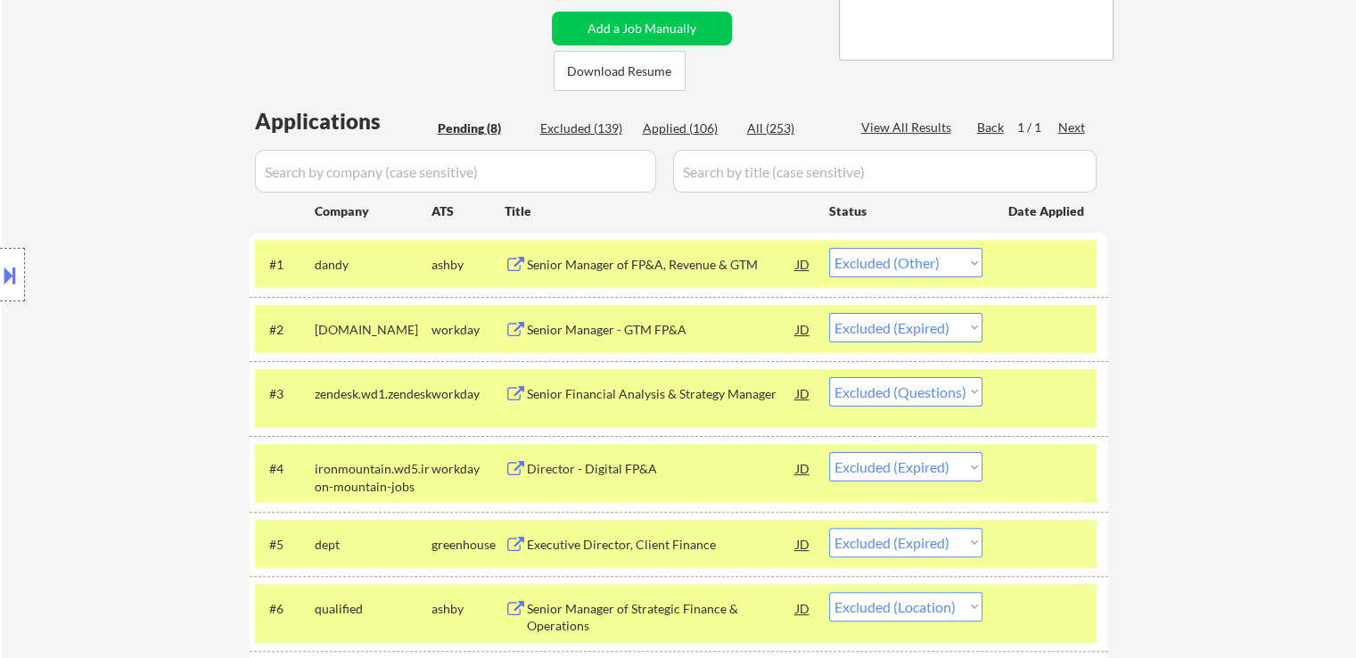
select select ""excluded__location_""
select select ""excluded__expired_""
select select ""excluded__other_""
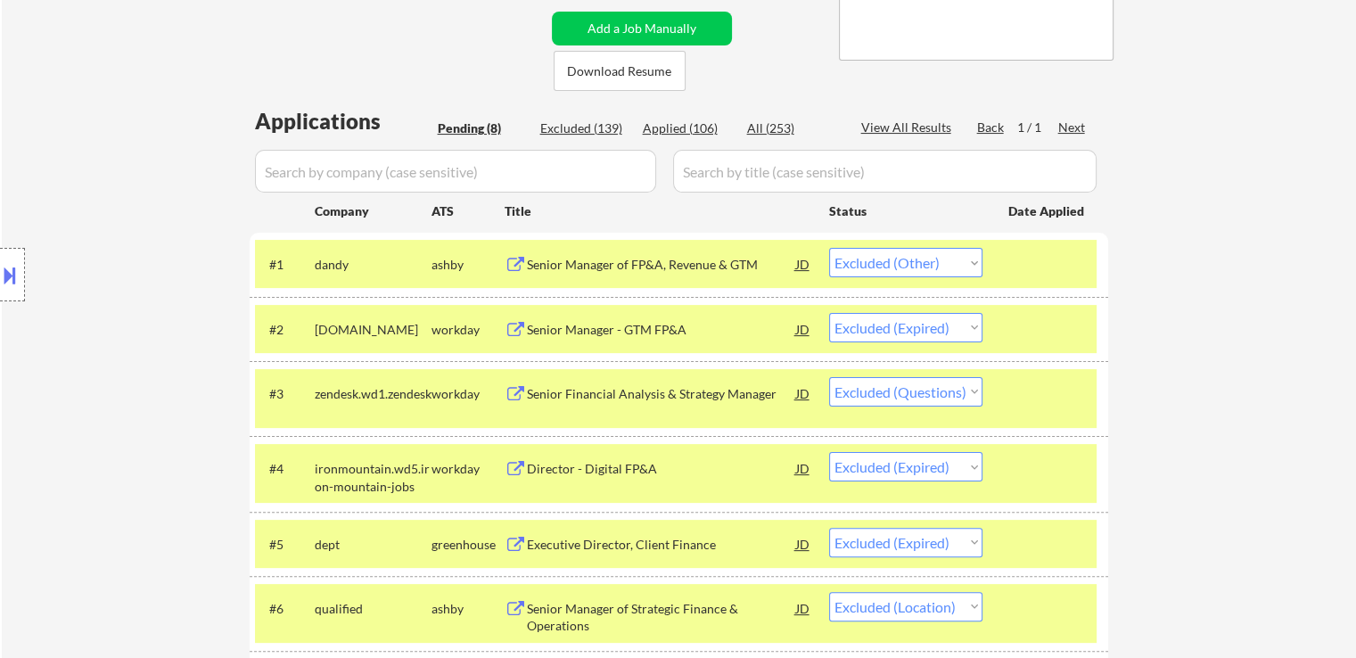
select select ""excluded__location_""
select select ""excluded__expired_""
select select ""excluded""
select select ""excluded__salary_""
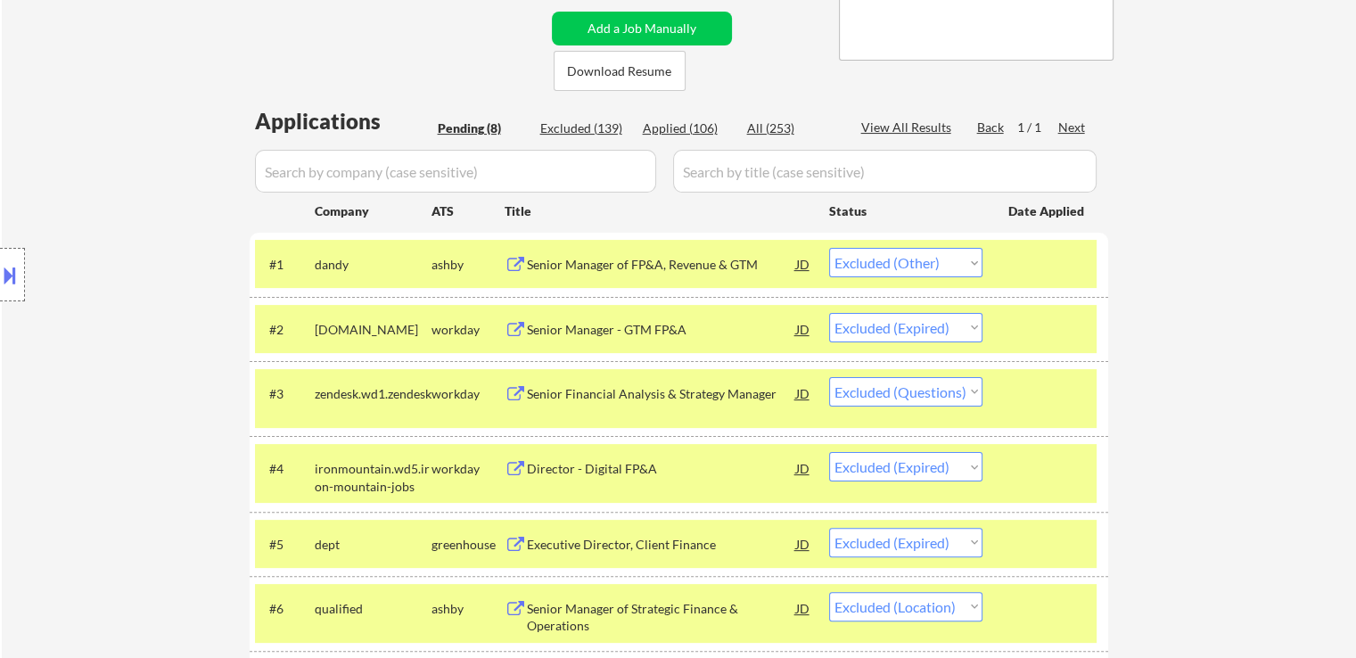
select select ""excluded__expired_""
select select ""excluded""
select select ""excluded__salary_""
select select ""excluded""
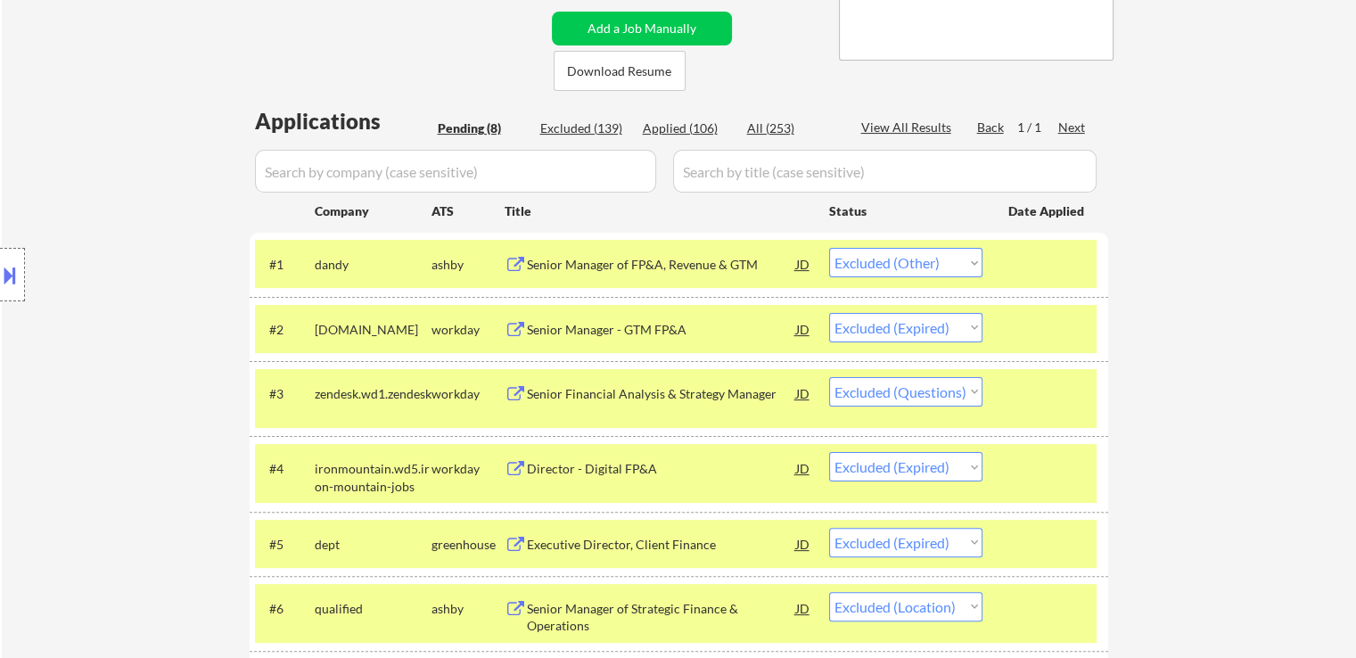
select select ""excluded""
select select ""excluded__expired_""
select select ""excluded""
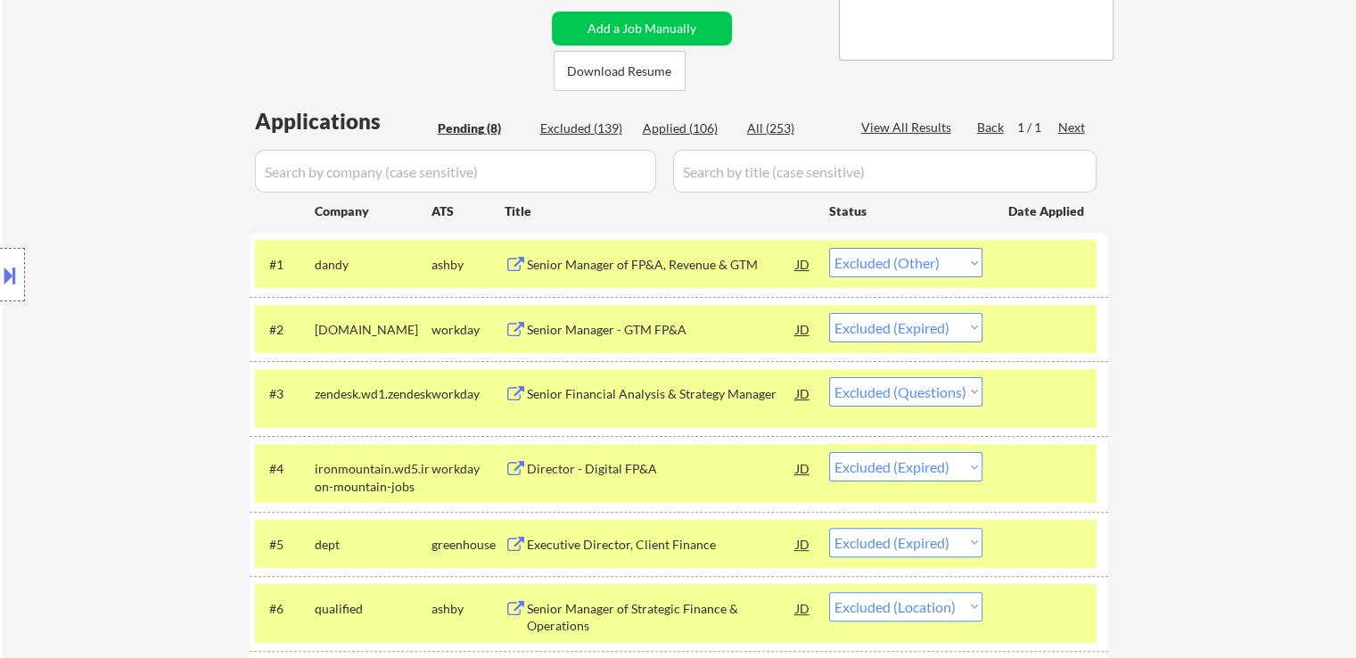
select select ""excluded__expired_""
select select ""excluded__location_""
select select ""excluded""
select select ""excluded__location_""
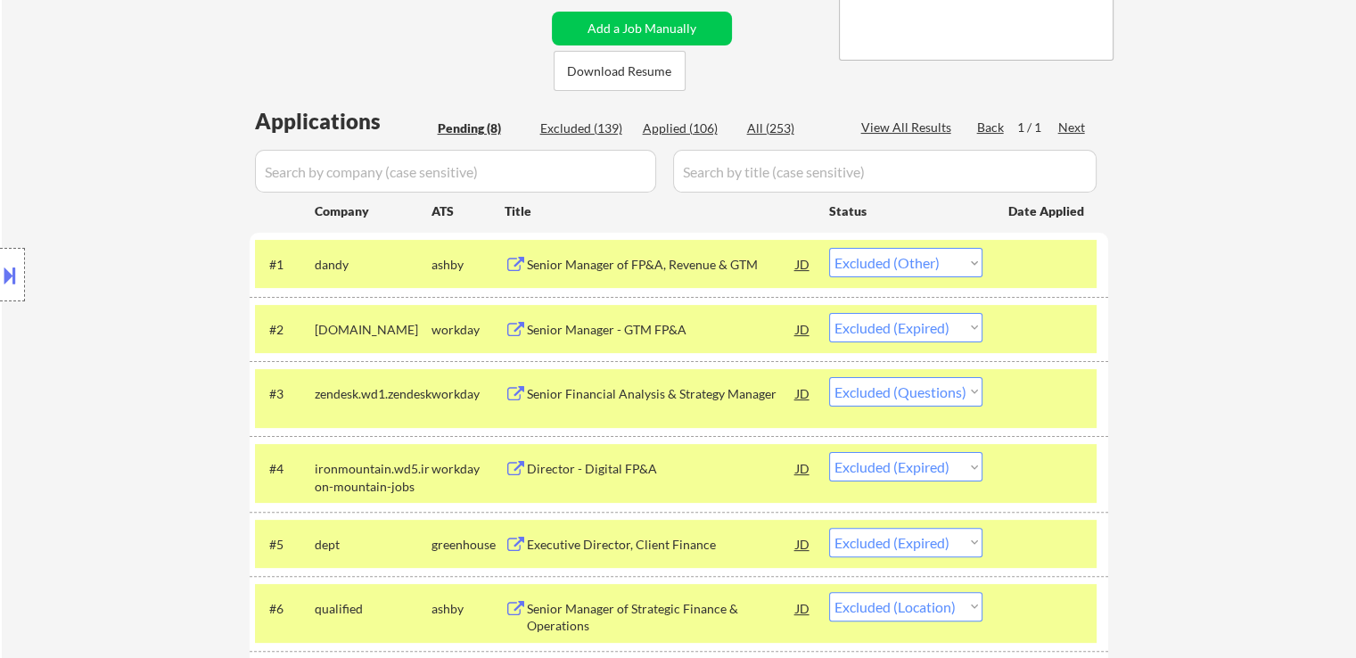
select select ""excluded__location_""
select select ""excluded__salary_""
select select ""excluded__expired_""
select select ""excluded__location_""
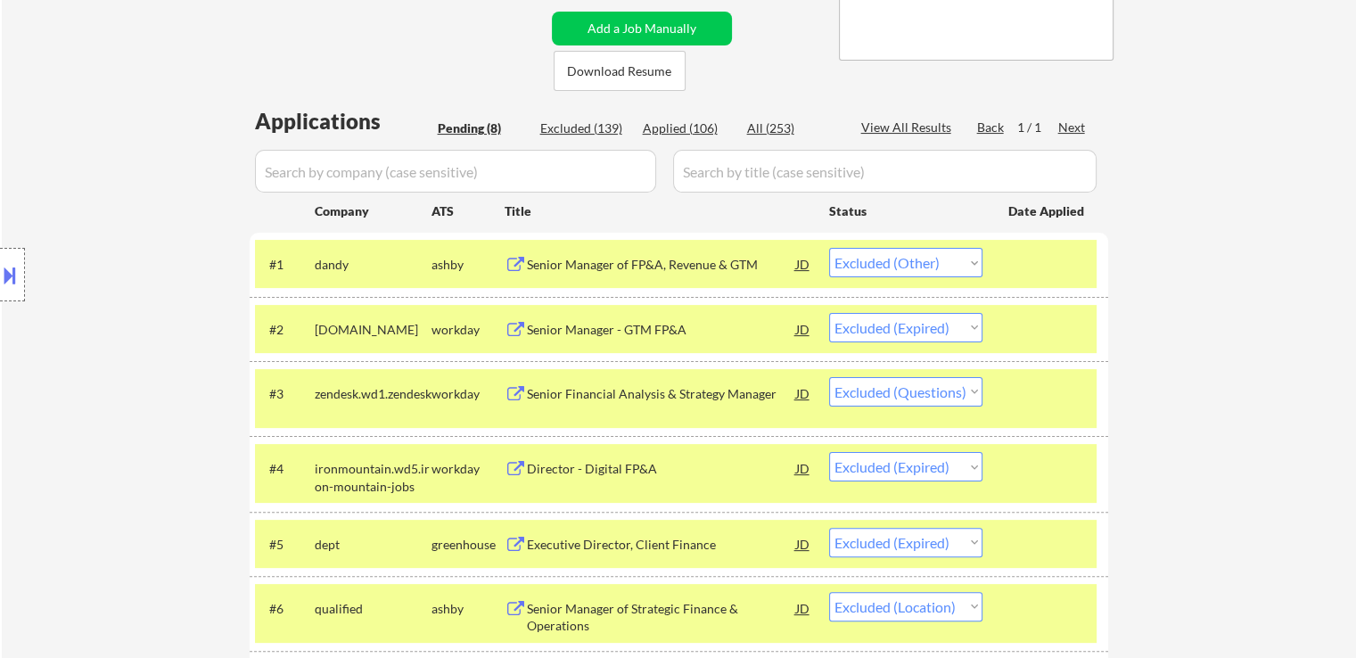
select select ""excluded__expired_""
select select ""excluded__location_""
select select ""excluded__expired_""
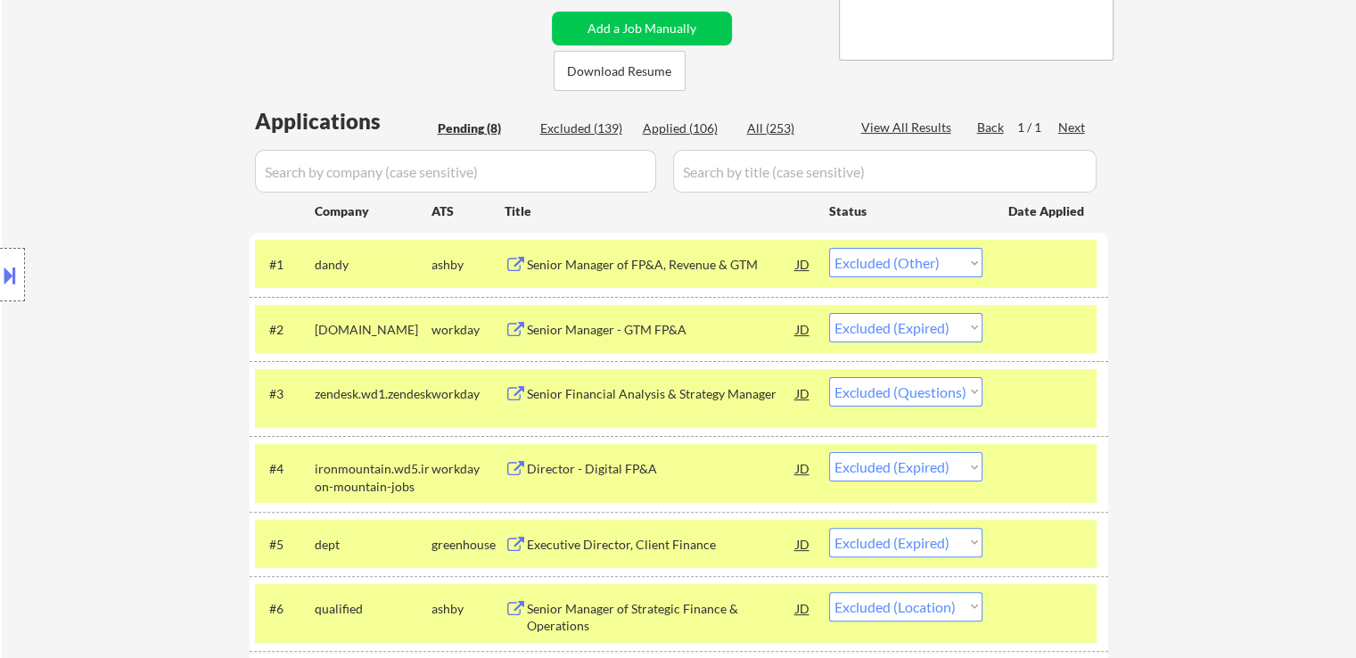
select select ""excluded__expired_""
select select ""excluded""
select select ""excluded__expired_""
select select ""excluded__location_""
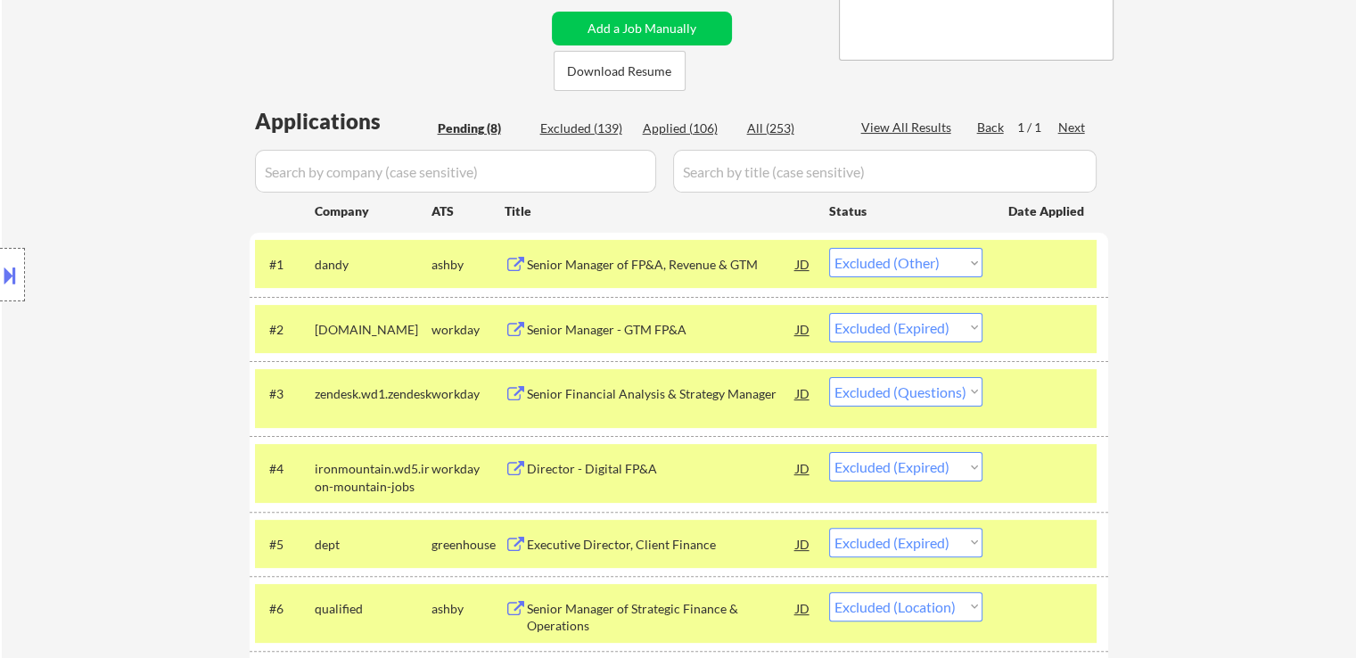
select select ""excluded__location_""
select select ""excluded__expired_""
select select ""excluded__location_""
select select ""excluded""
select select ""excluded__expired_""
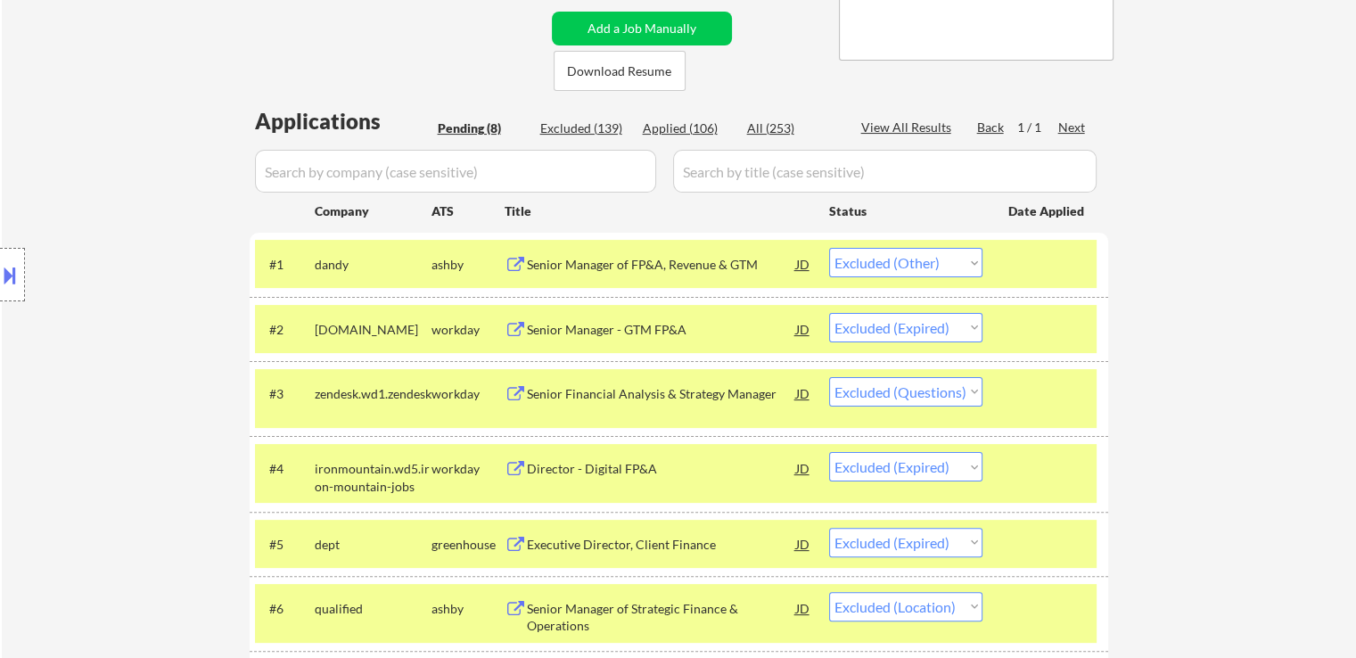
select select ""excluded__expired_""
select select ""excluded""
select select ""excluded__location_""
select select ""excluded__bad_match_""
select select ""excluded__expired_""
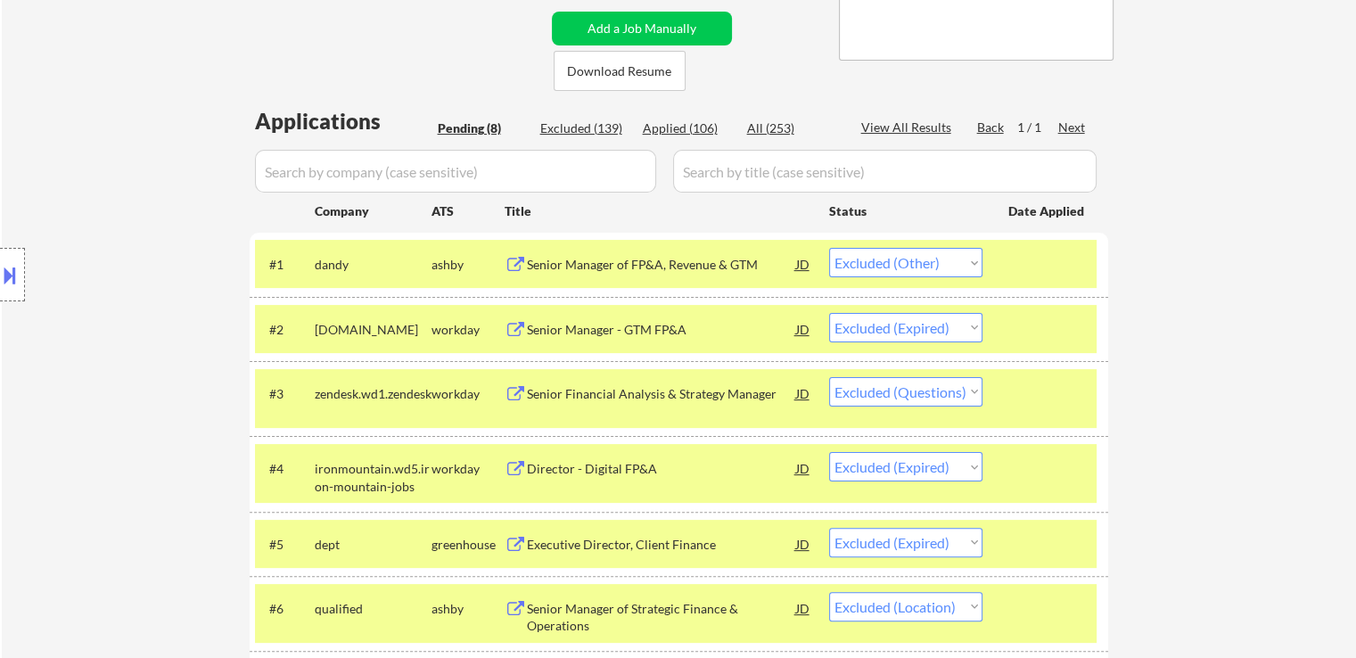
select select ""excluded__location_""
select select ""excluded__expired_""
select select ""excluded""
select select ""excluded__location_""
select select ""excluded__salary_""
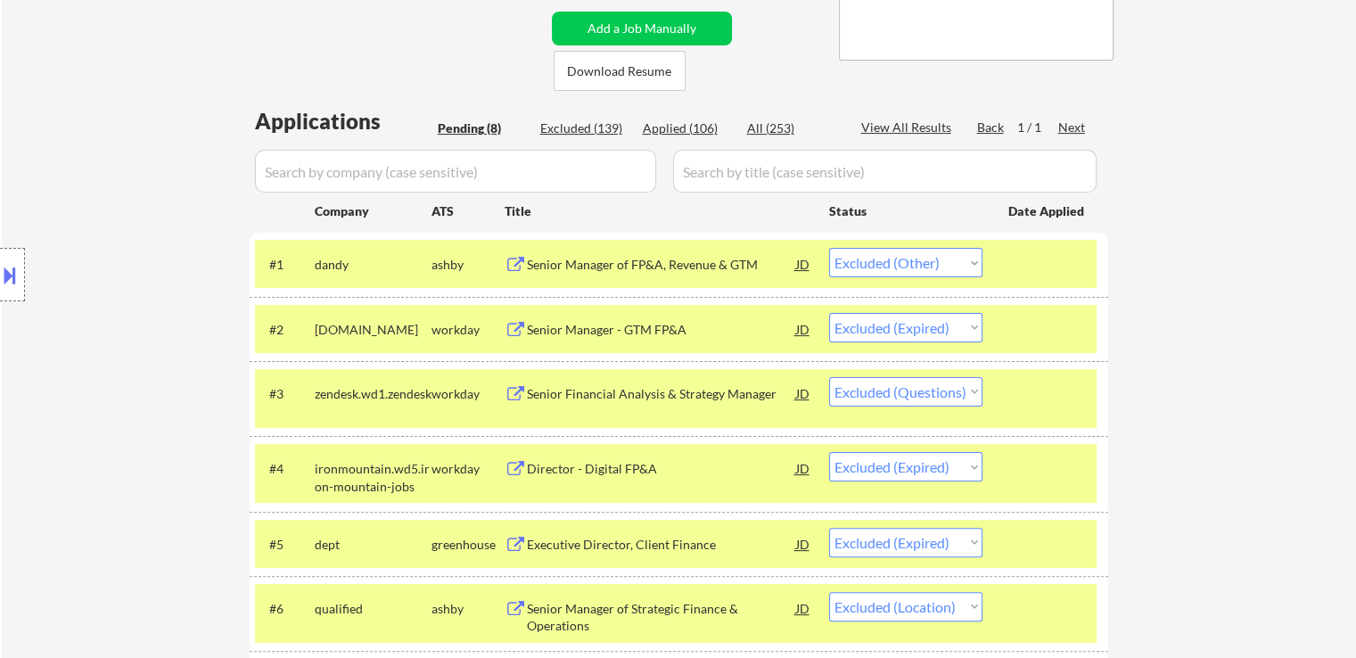
select select ""excluded__expired_""
select select ""excluded__salary_""
select select ""excluded__location_""
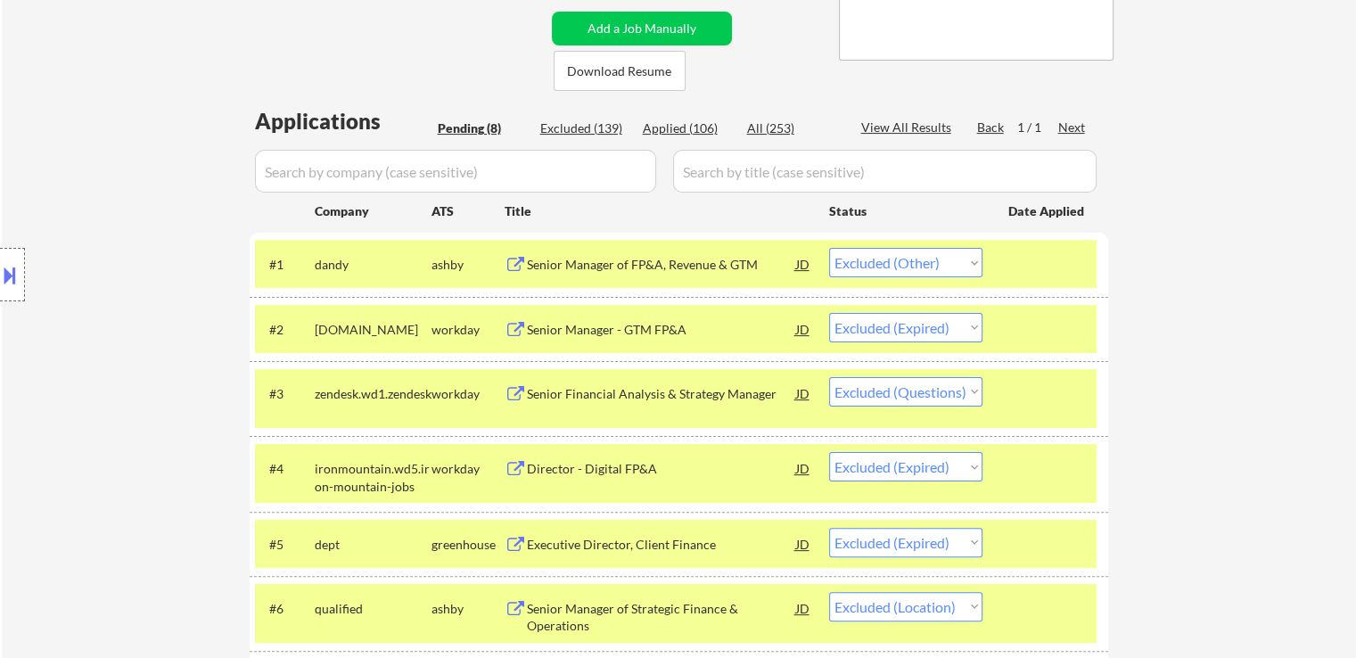
select select ""excluded__expired_""
select select ""excluded""
select select ""excluded__location_""
select select ""excluded__expired_""
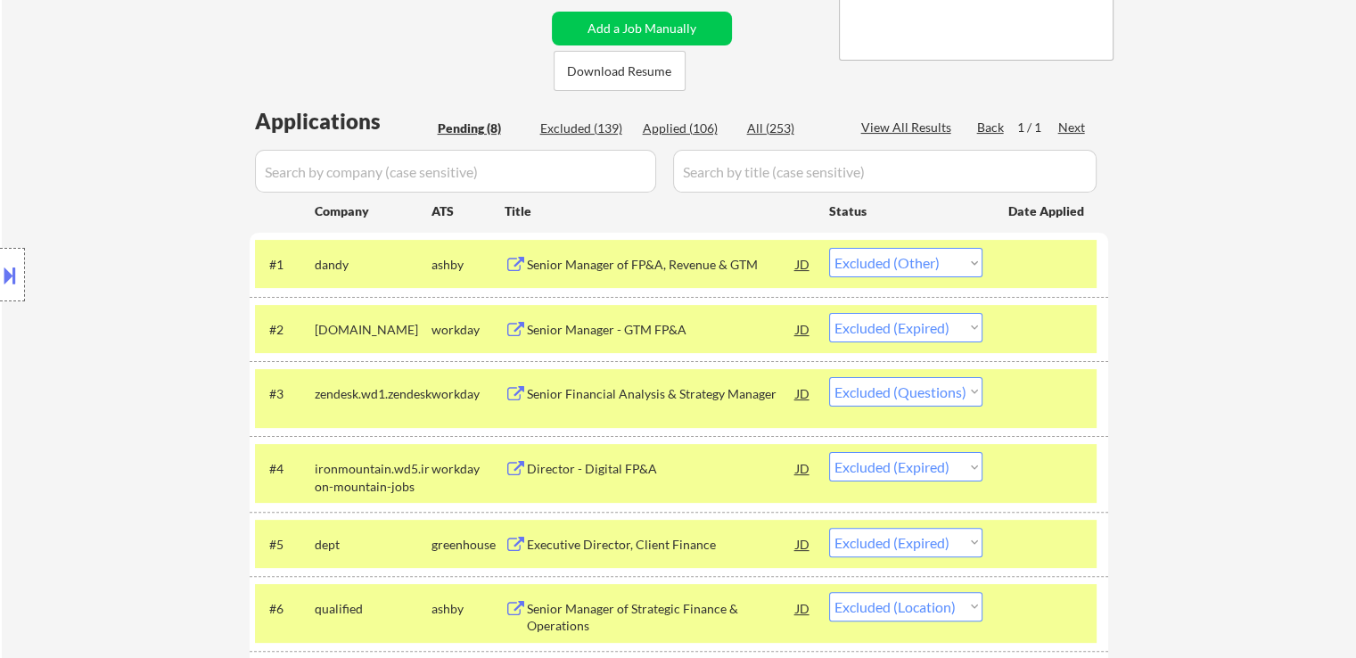
select select ""excluded__expired_""
select select ""excluded__location_""
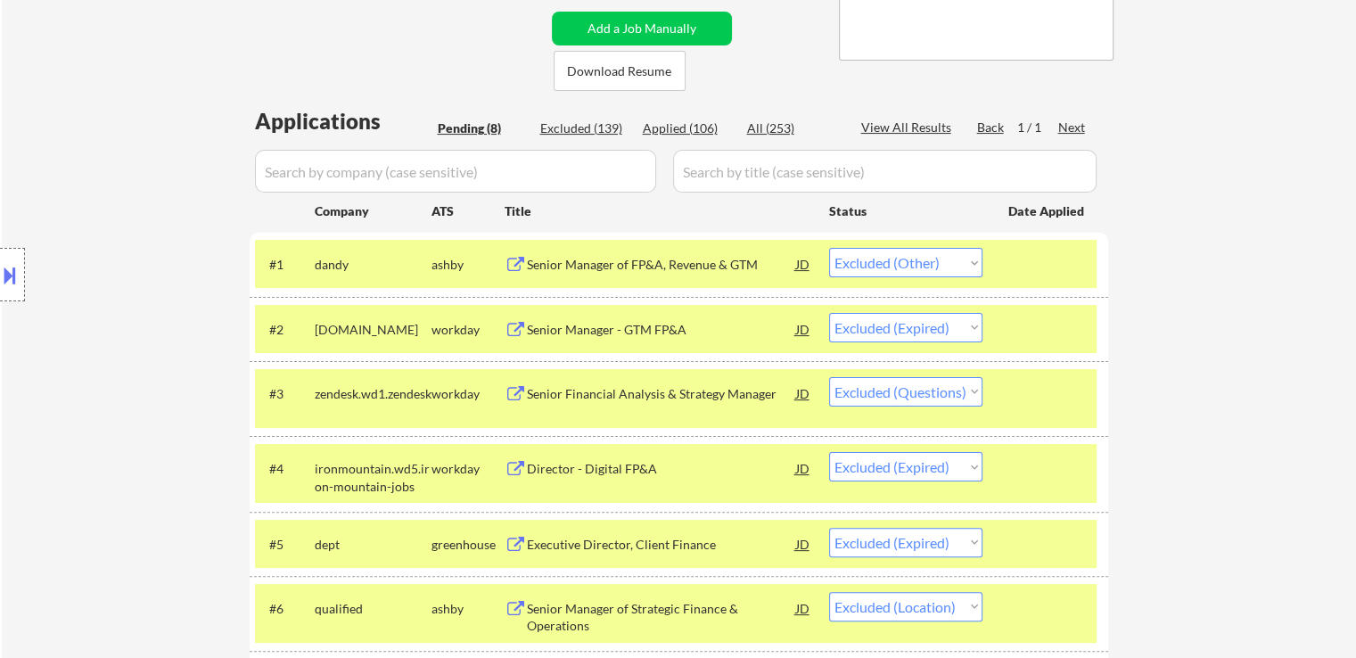
select select ""excluded""
select select ""excluded__expired_""
select select ""excluded__salary_""
select select ""excluded__location_""
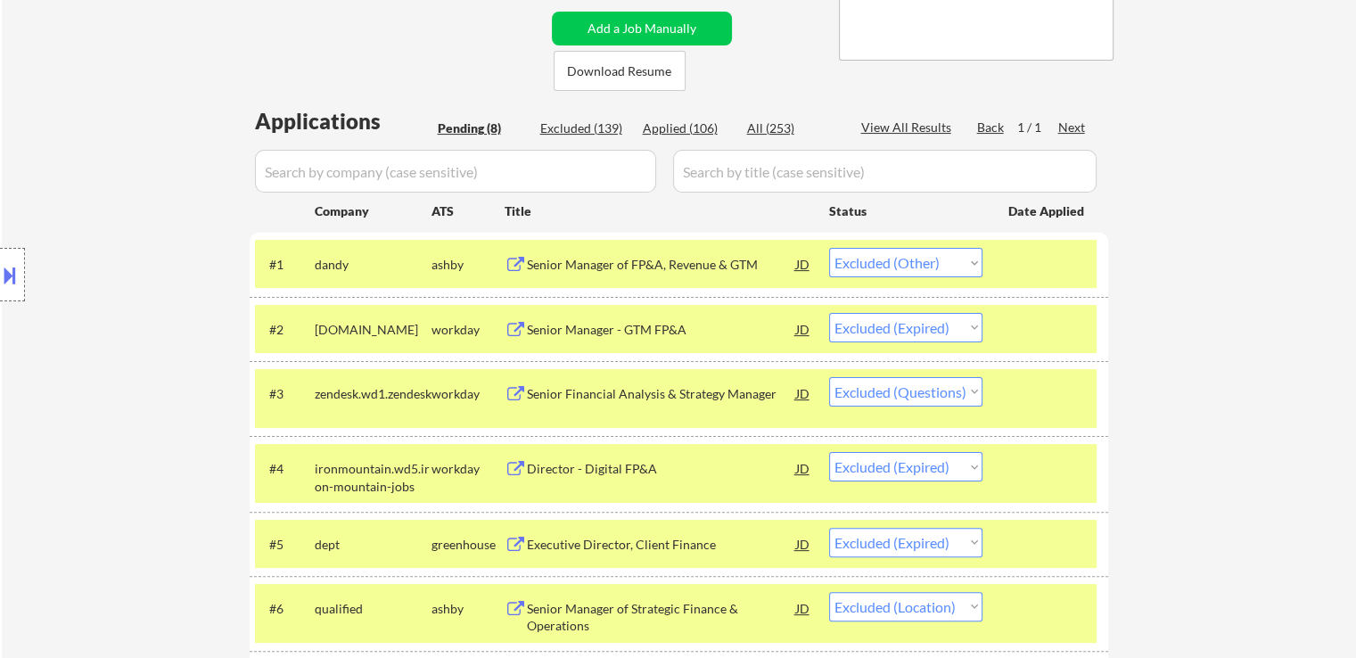
select select ""excluded__location_""
select select ""excluded__expired_""
select select ""excluded__salary_""
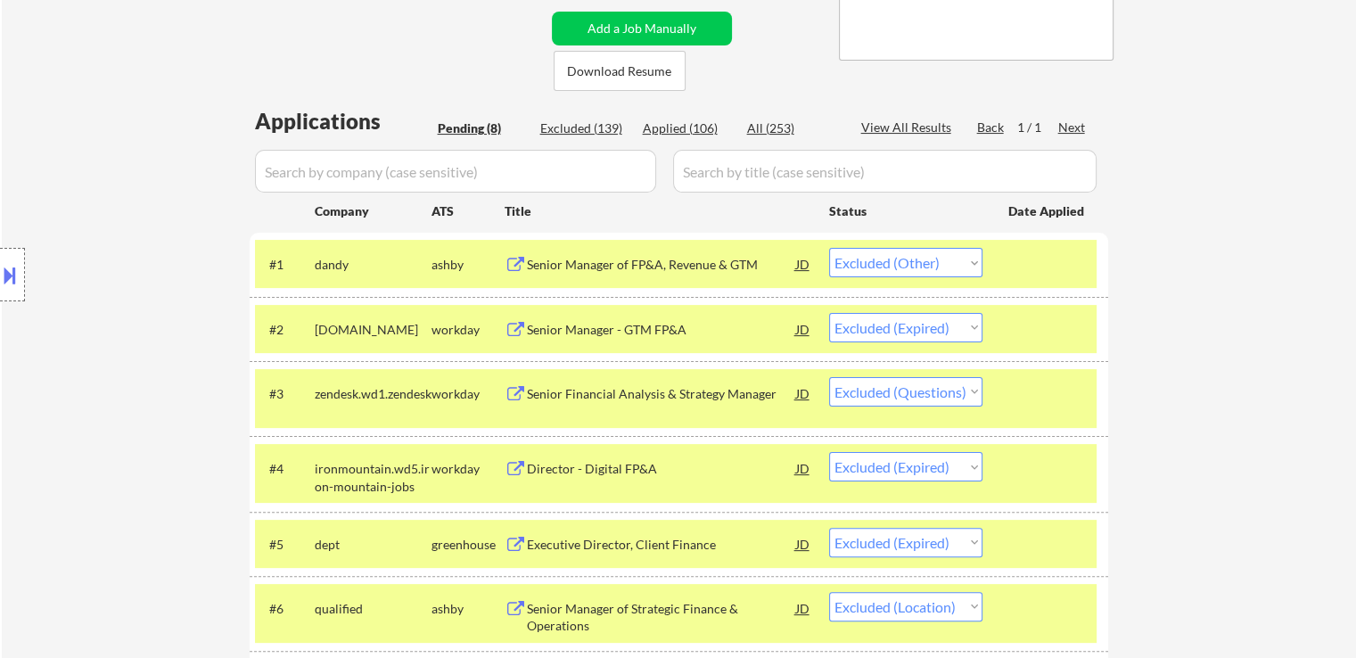
select select ""excluded__expired_""
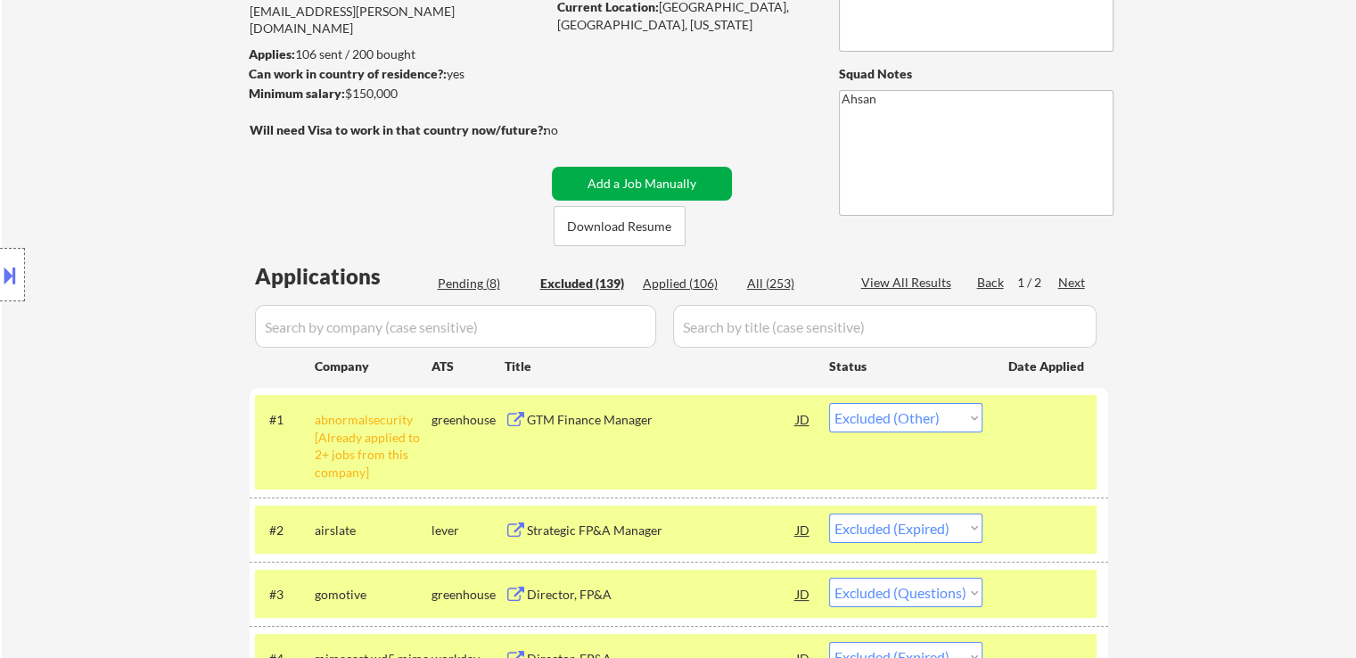
scroll to position [267, 0]
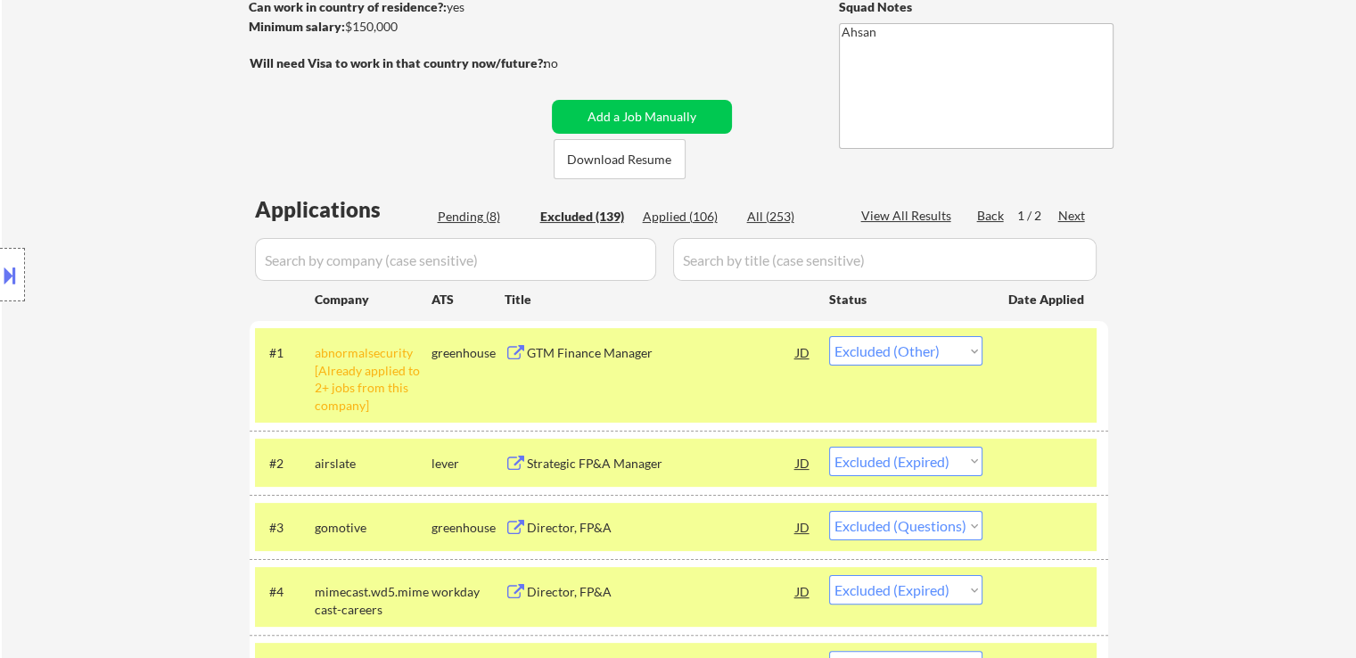
click at [458, 217] on div "Pending (8)" at bounding box center [482, 217] width 89 height 18
select select ""pending""
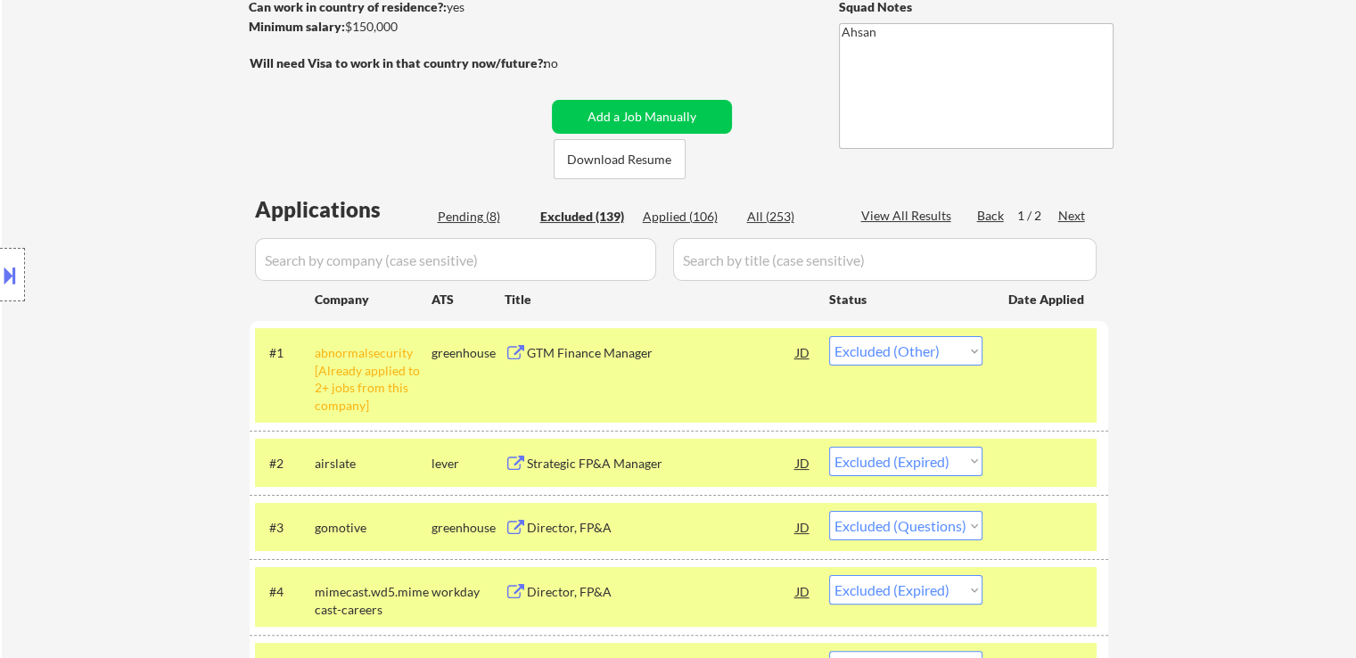
select select ""pending""
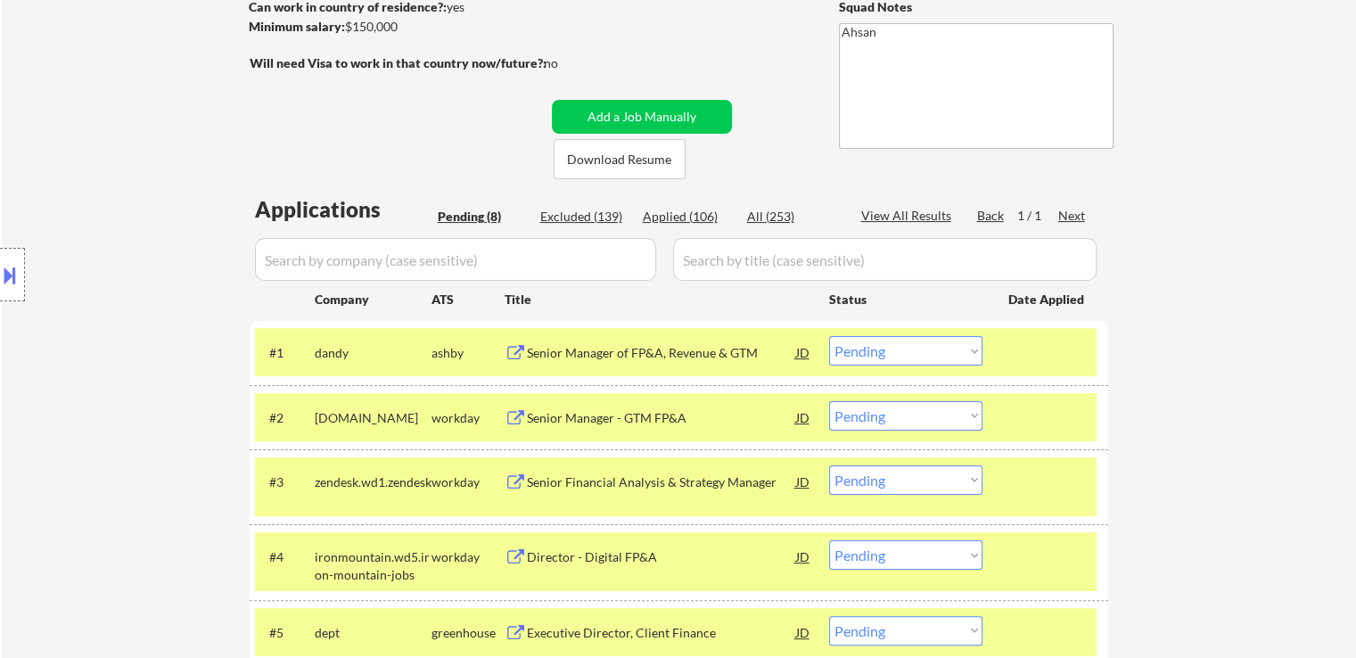
click at [924, 420] on select "Choose an option... Pending Applied Excluded (Questions) Excluded (Expired) Exc…" at bounding box center [905, 415] width 153 height 29
click at [829, 401] on select "Choose an option... Pending Applied Excluded (Questions) Excluded (Expired) Exc…" at bounding box center [905, 415] width 153 height 29
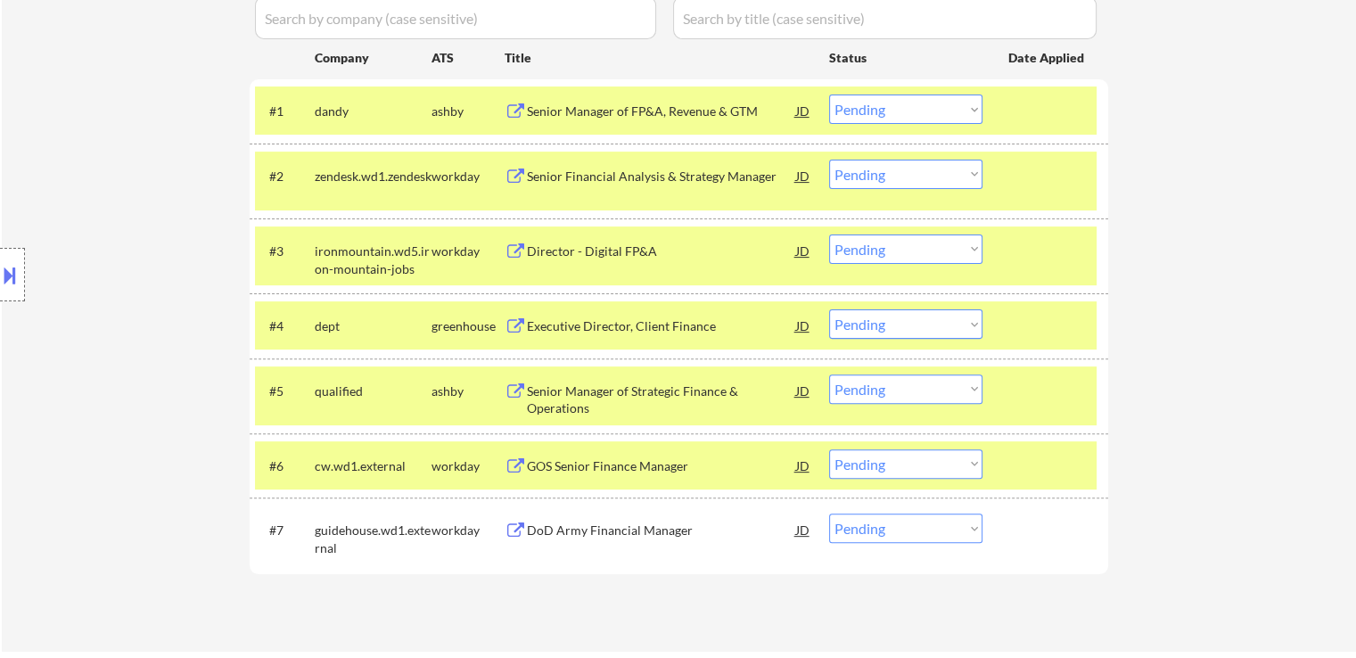
scroll to position [535, 0]
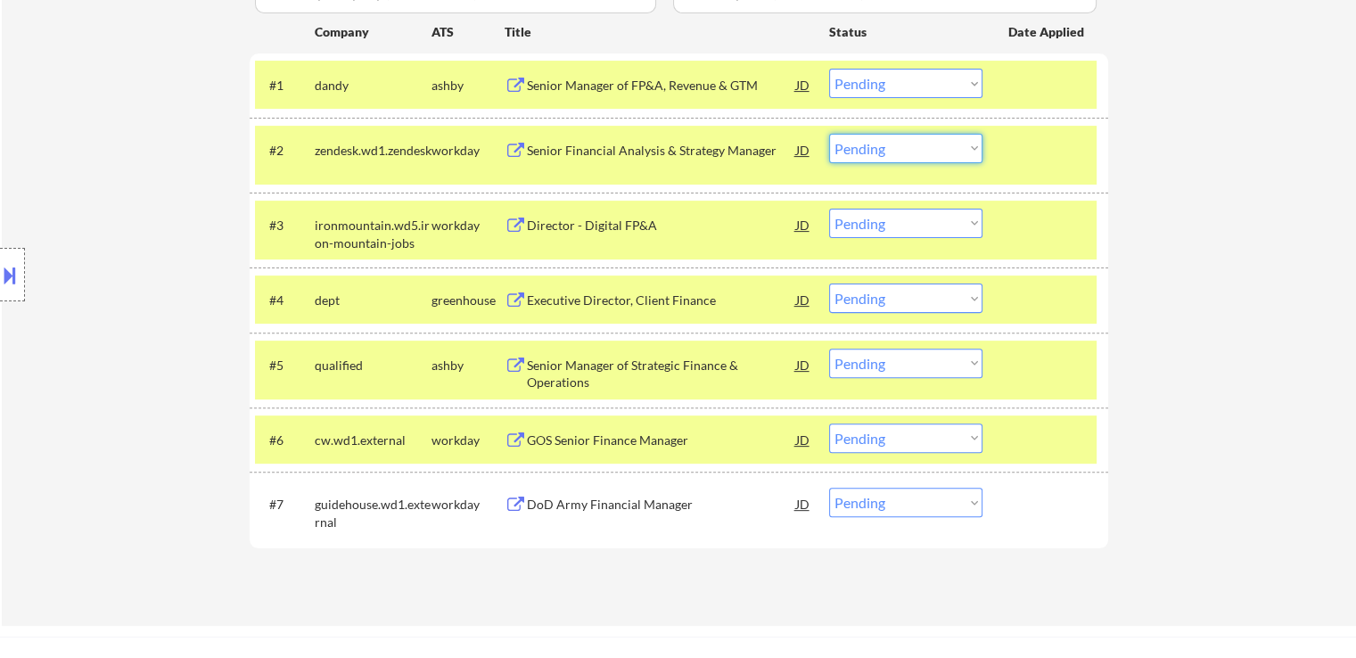
click at [909, 160] on select "Choose an option... Pending Applied Excluded (Questions) Excluded (Expired) Exc…" at bounding box center [905, 148] width 153 height 29
click at [829, 134] on select "Choose an option... Pending Applied Excluded (Questions) Excluded (Expired) Exc…" at bounding box center [905, 148] width 153 height 29
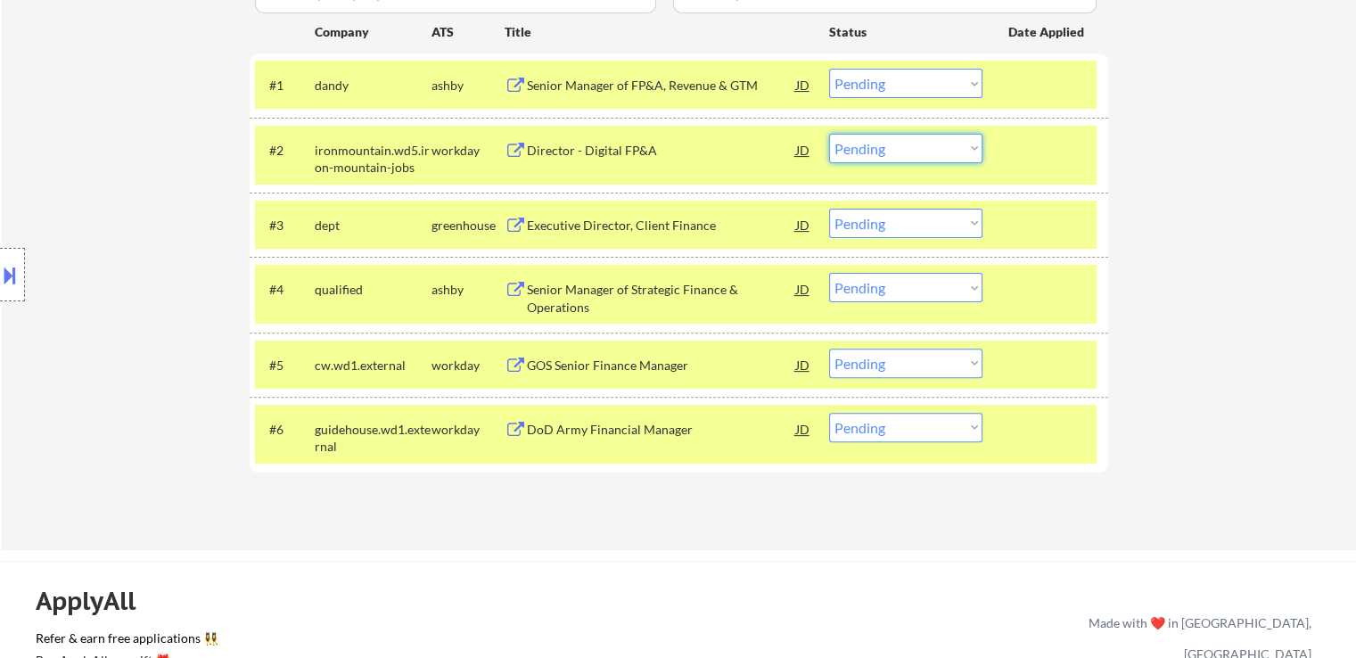
click at [883, 156] on select "Choose an option... Pending Applied Excluded (Questions) Excluded (Expired) Exc…" at bounding box center [905, 148] width 153 height 29
click at [829, 134] on select "Choose an option... Pending Applied Excluded (Questions) Excluded (Expired) Exc…" at bounding box center [905, 148] width 153 height 29
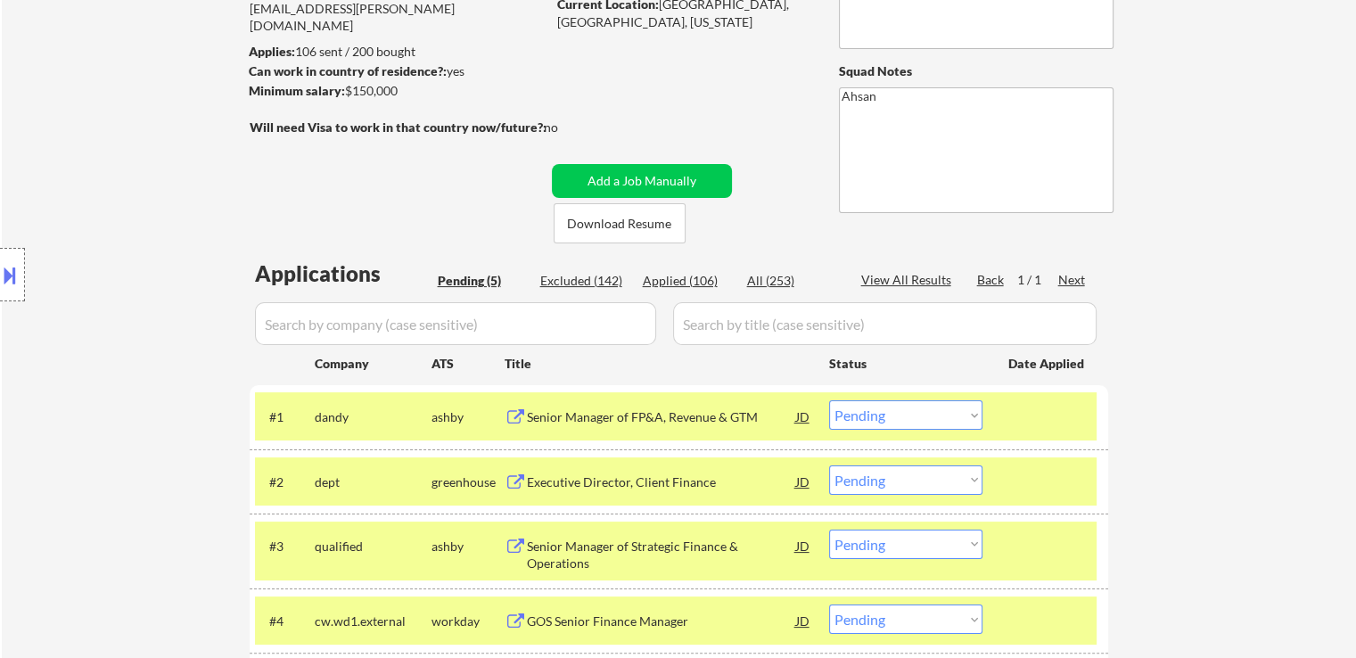
scroll to position [0, 0]
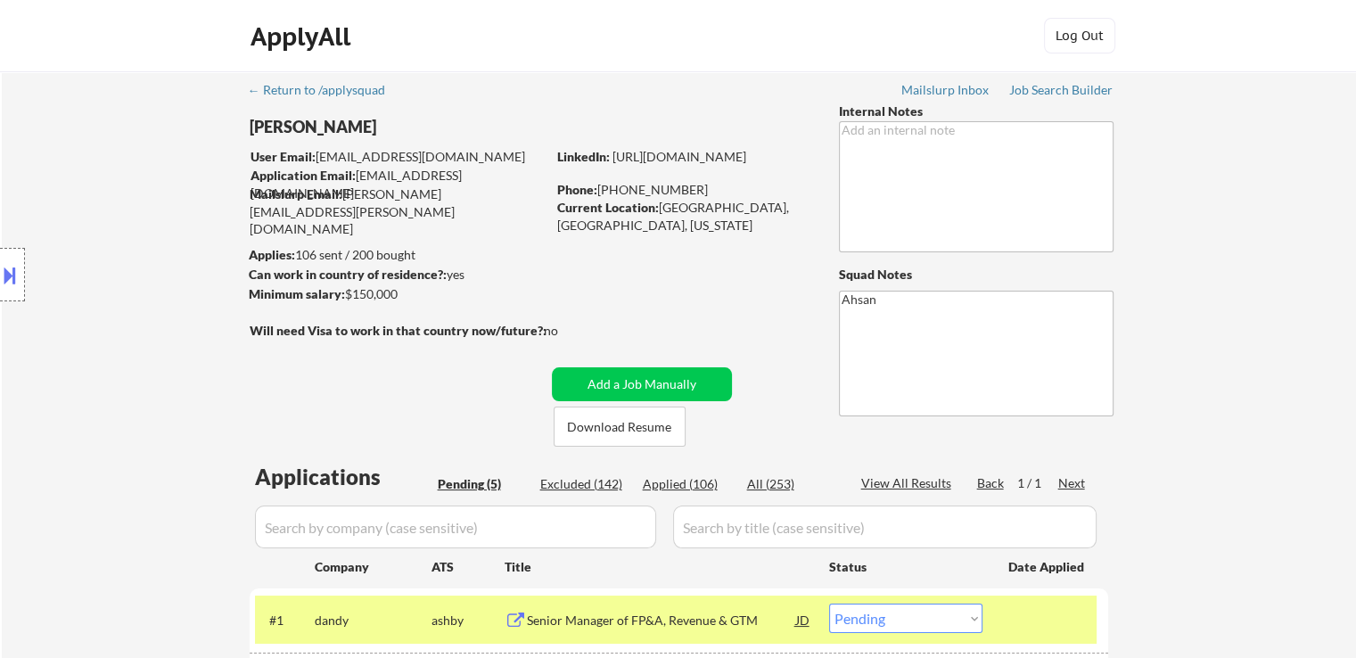
click at [329, 272] on div "[PERSON_NAME] User Email: [EMAIL_ADDRESS][DOMAIN_NAME] Application Email: [EMAI…" at bounding box center [540, 275] width 583 height 344
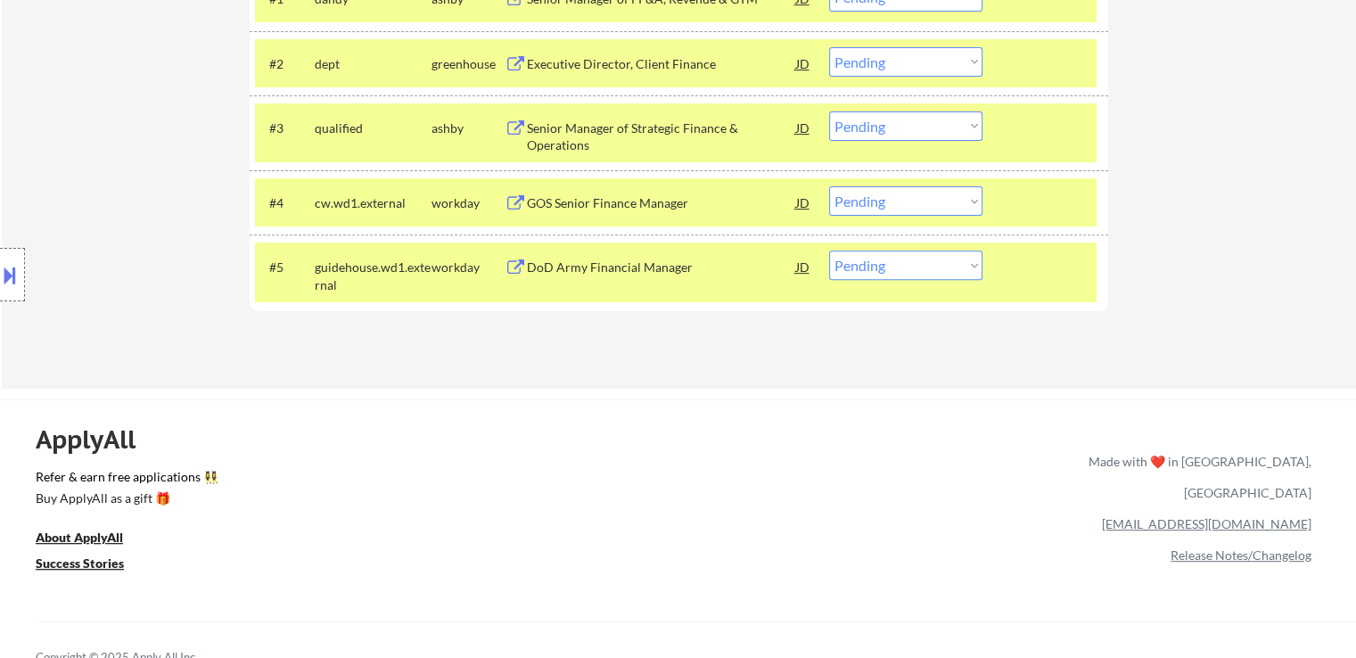
scroll to position [534, 0]
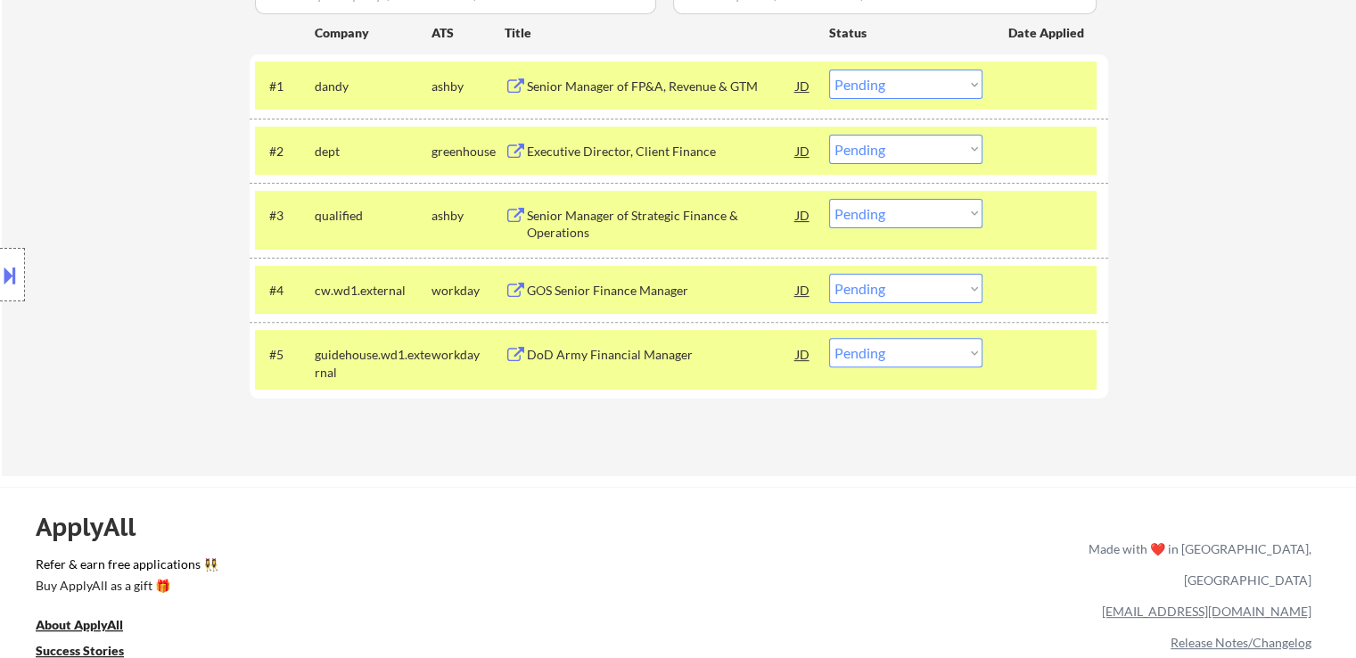
click at [874, 140] on select "Choose an option... Pending Applied Excluded (Questions) Excluded (Expired) Exc…" at bounding box center [905, 149] width 153 height 29
click at [829, 135] on select "Choose an option... Pending Applied Excluded (Questions) Excluded (Expired) Exc…" at bounding box center [905, 149] width 153 height 29
select select ""pending""
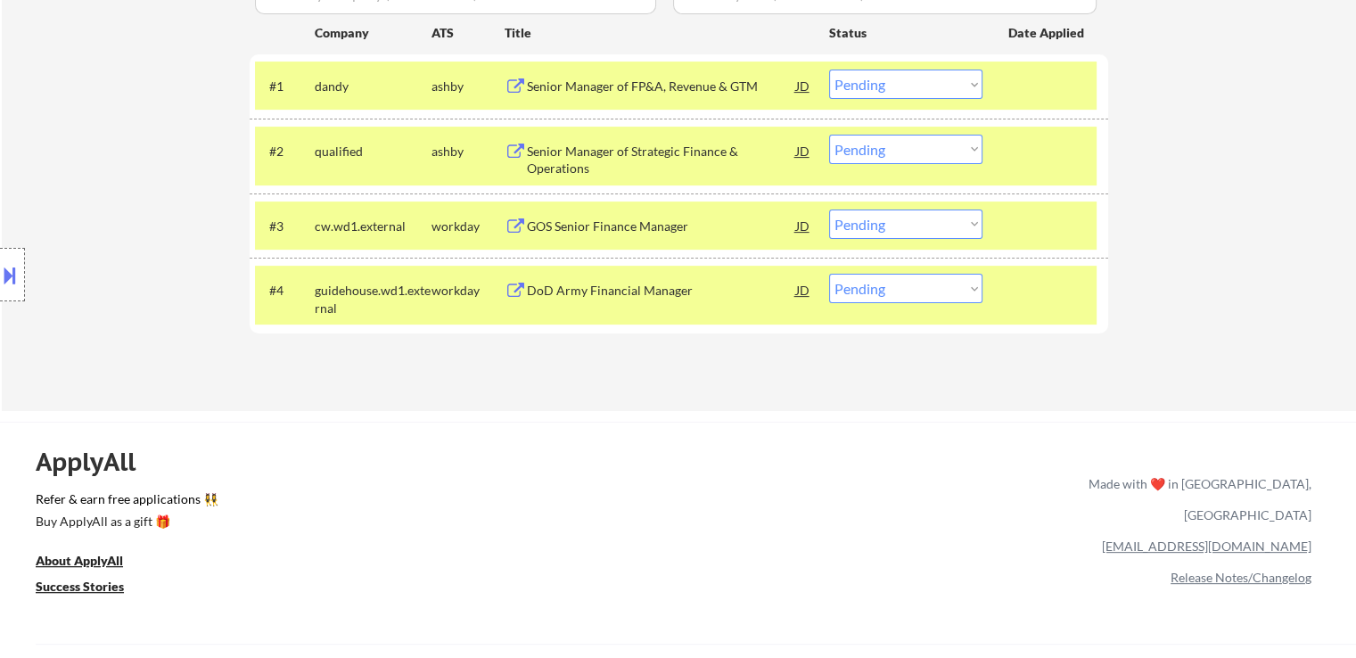
click at [904, 297] on select "Choose an option... Pending Applied Excluded (Questions) Excluded (Expired) Exc…" at bounding box center [905, 288] width 153 height 29
select select ""excluded__bad_match_""
click at [829, 274] on select "Choose an option... Pending Applied Excluded (Questions) Excluded (Expired) Exc…" at bounding box center [905, 288] width 153 height 29
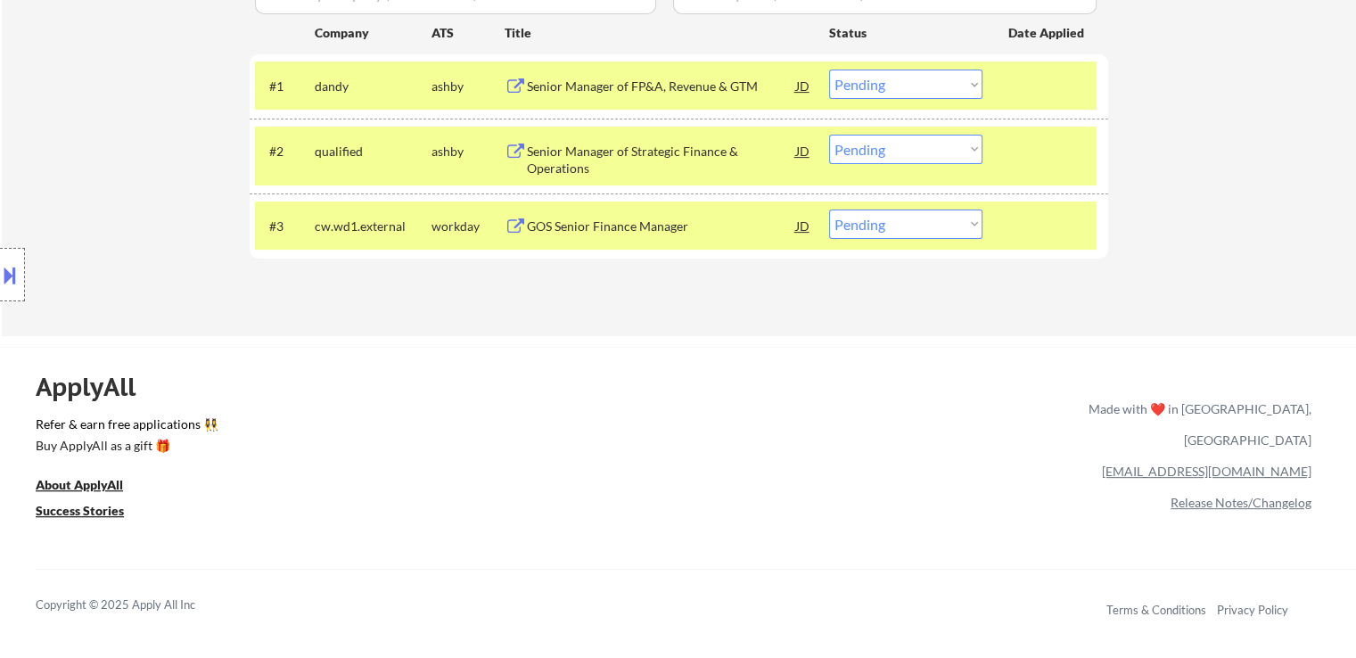
click at [899, 82] on select "Choose an option... Pending Applied Excluded (Questions) Excluded (Expired) Exc…" at bounding box center [905, 84] width 153 height 29
click at [829, 70] on select "Choose an option... Pending Applied Excluded (Questions) Excluded (Expired) Exc…" at bounding box center [905, 84] width 153 height 29
drag, startPoint x: 892, startPoint y: 234, endPoint x: 882, endPoint y: 237, distance: 11.0
click at [884, 242] on div "#3 cw.wd1.external workday GOS Senior Finance Manager [PERSON_NAME] an option..…" at bounding box center [676, 225] width 842 height 48
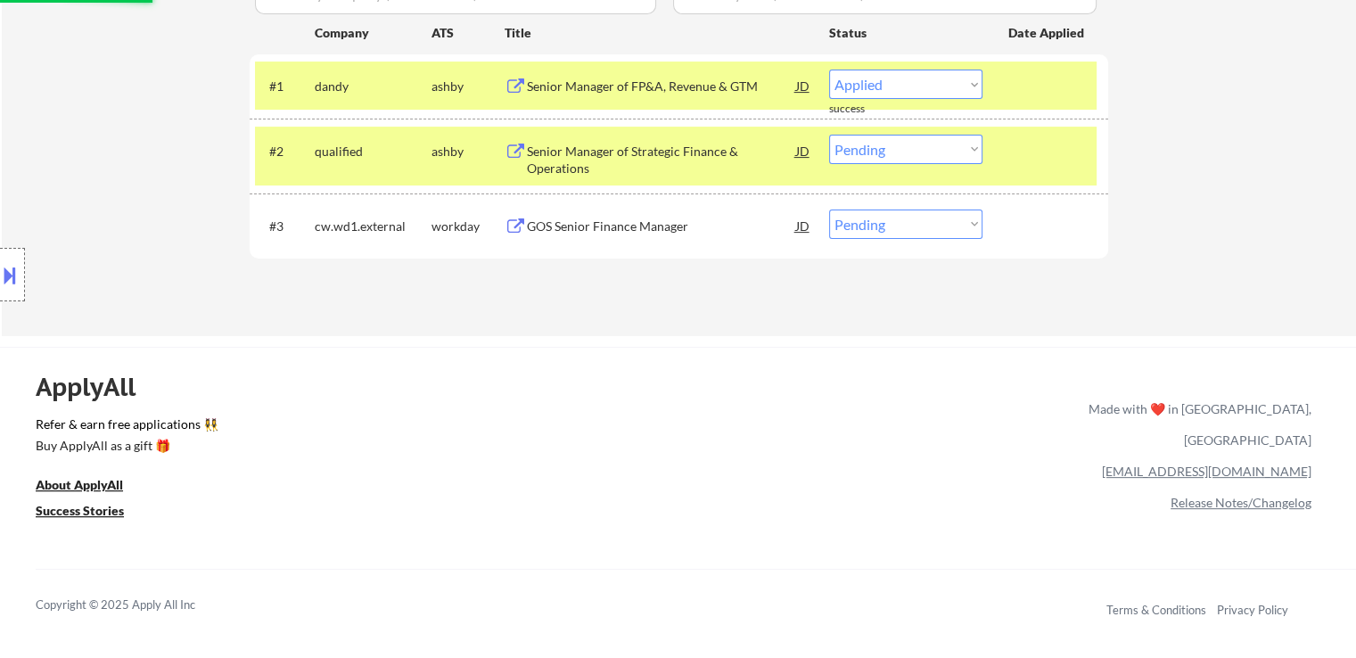
drag, startPoint x: 509, startPoint y: 347, endPoint x: 509, endPoint y: 337, distance: 9.8
click at [509, 340] on div "← Return to /applysquad Mailslurp Inbox Job Search Builder [PERSON_NAME] User E…" at bounding box center [678, 358] width 1356 height 1784
click at [572, 225] on div "GOS Senior Finance Manager" at bounding box center [661, 227] width 269 height 18
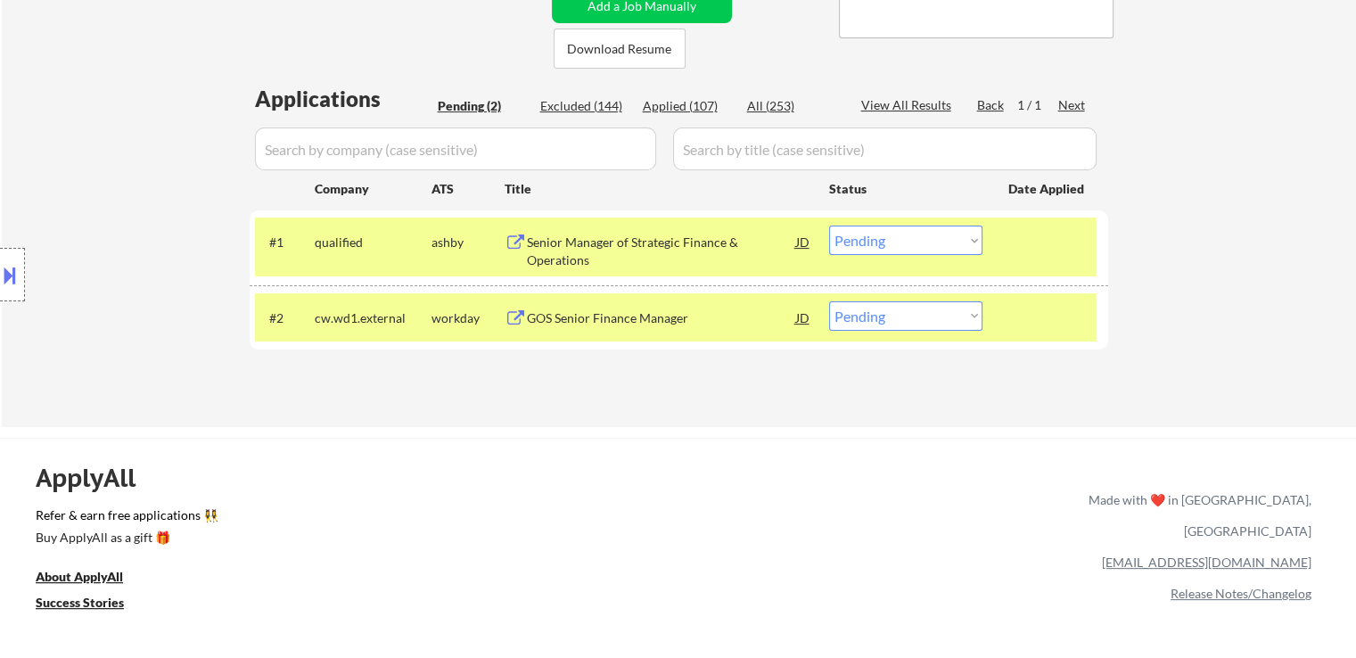
scroll to position [267, 0]
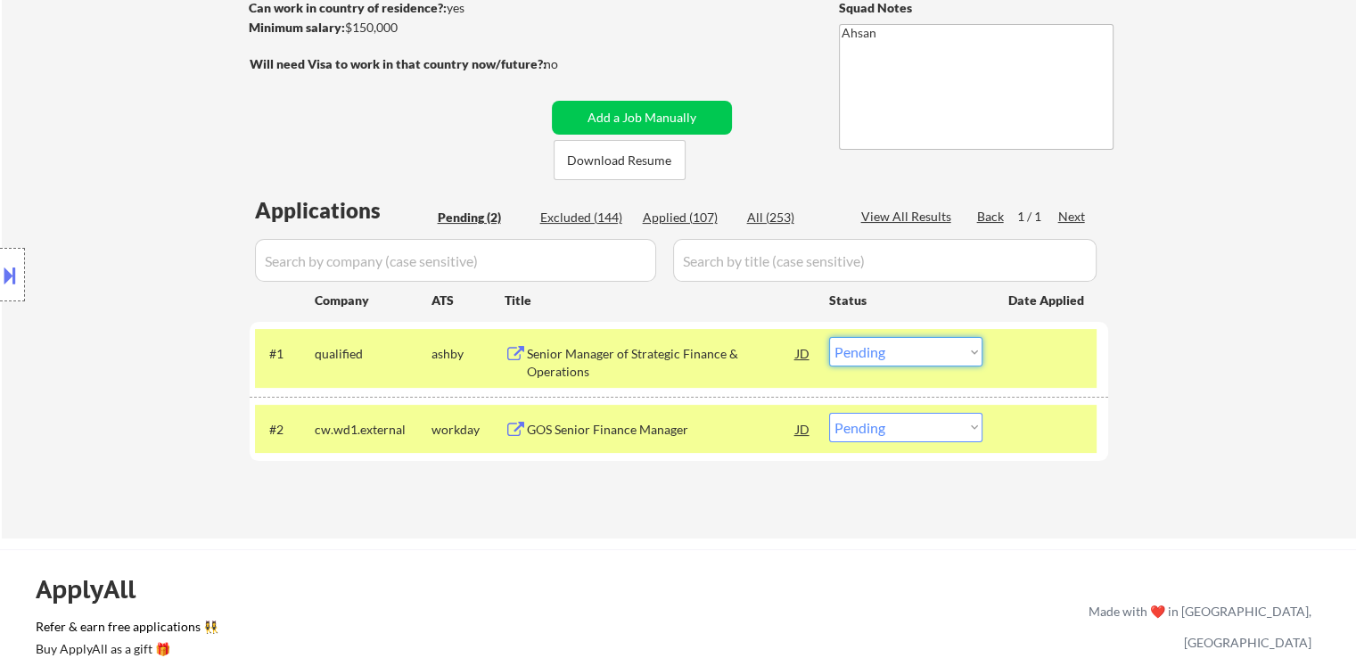
click at [884, 354] on select "Choose an option... Pending Applied Excluded (Questions) Excluded (Expired) Exc…" at bounding box center [905, 351] width 153 height 29
click at [829, 337] on select "Choose an option... Pending Applied Excluded (Questions) Excluded (Expired) Exc…" at bounding box center [905, 351] width 153 height 29
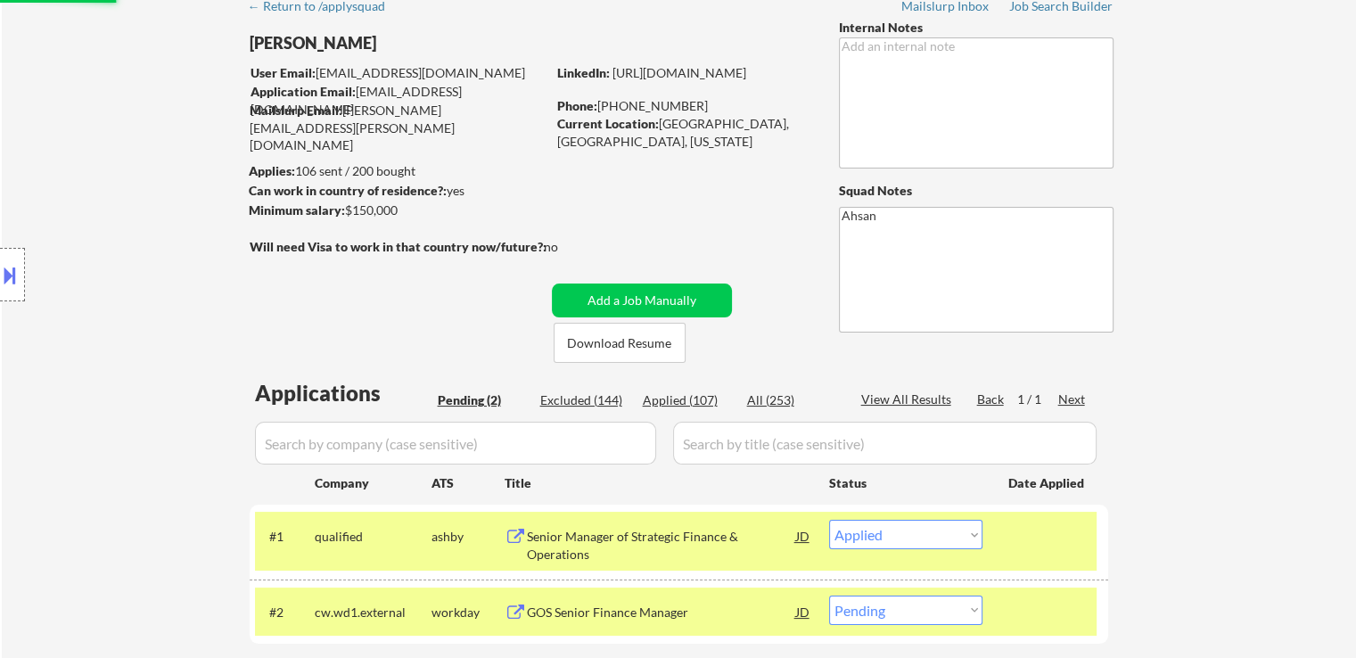
scroll to position [0, 0]
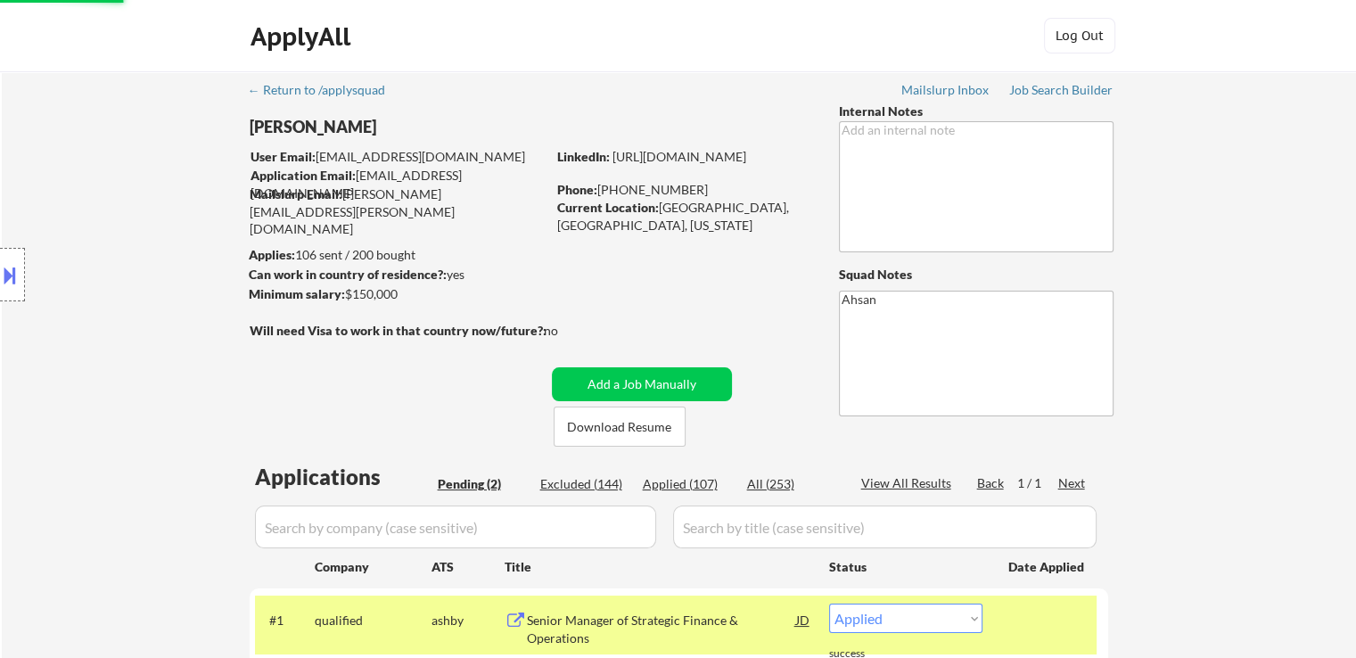
select select ""pending""
